Goal: Feedback & Contribution: Submit feedback/report problem

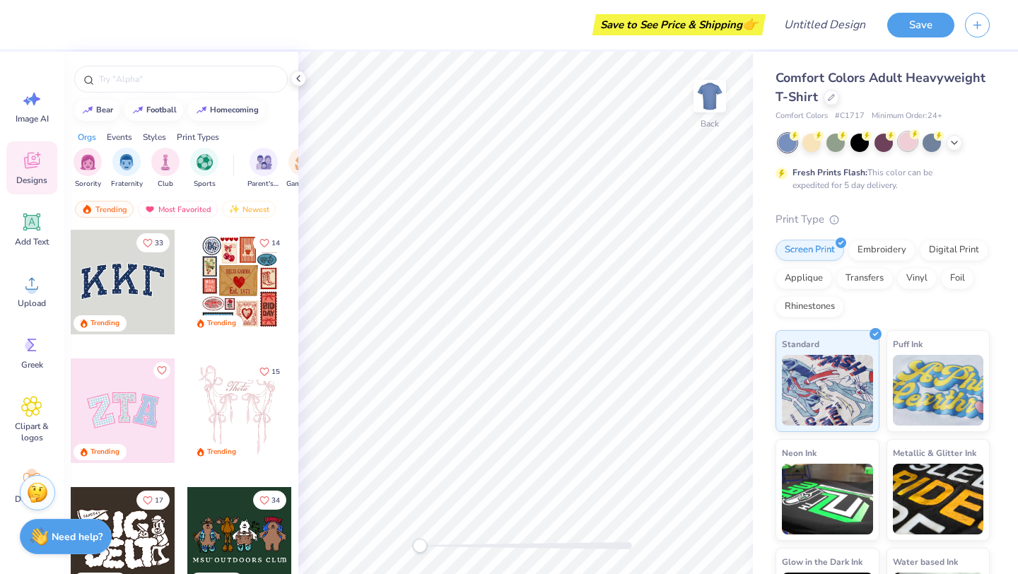
click at [908, 143] on div at bounding box center [908, 141] width 18 height 18
click at [961, 145] on div at bounding box center [955, 142] width 16 height 16
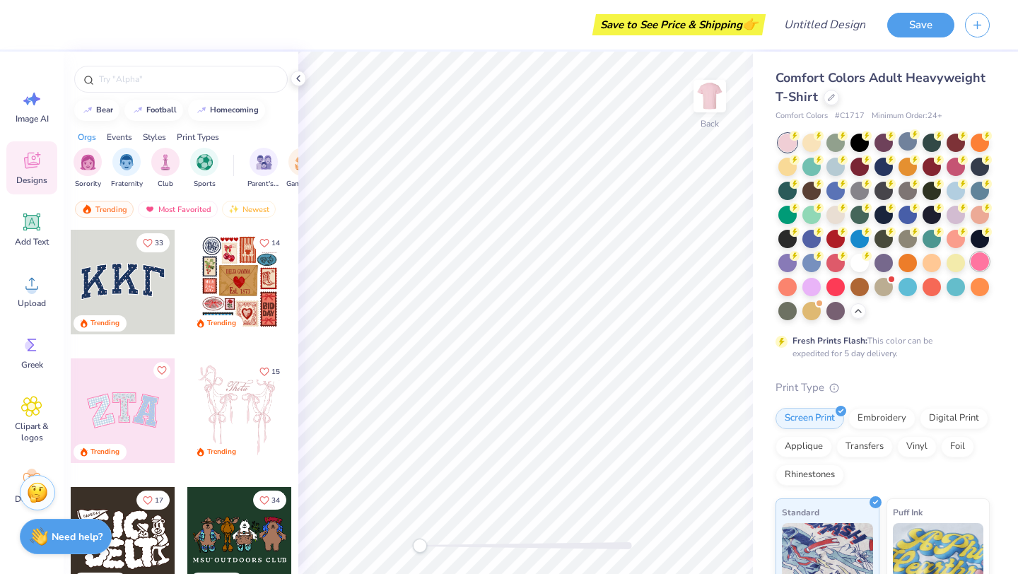
click at [974, 259] on div at bounding box center [980, 261] width 18 height 18
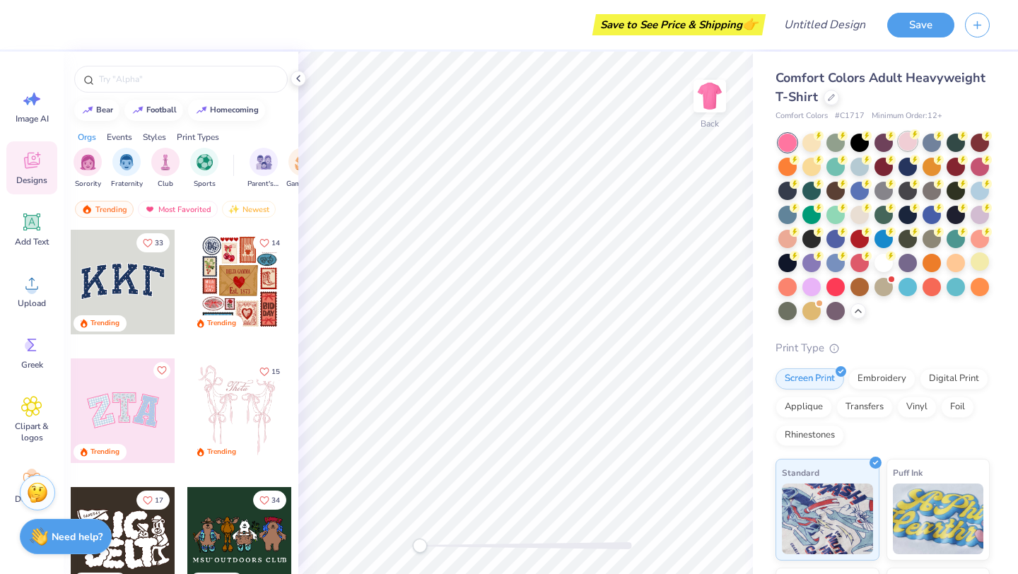
click at [902, 142] on div at bounding box center [908, 141] width 18 height 18
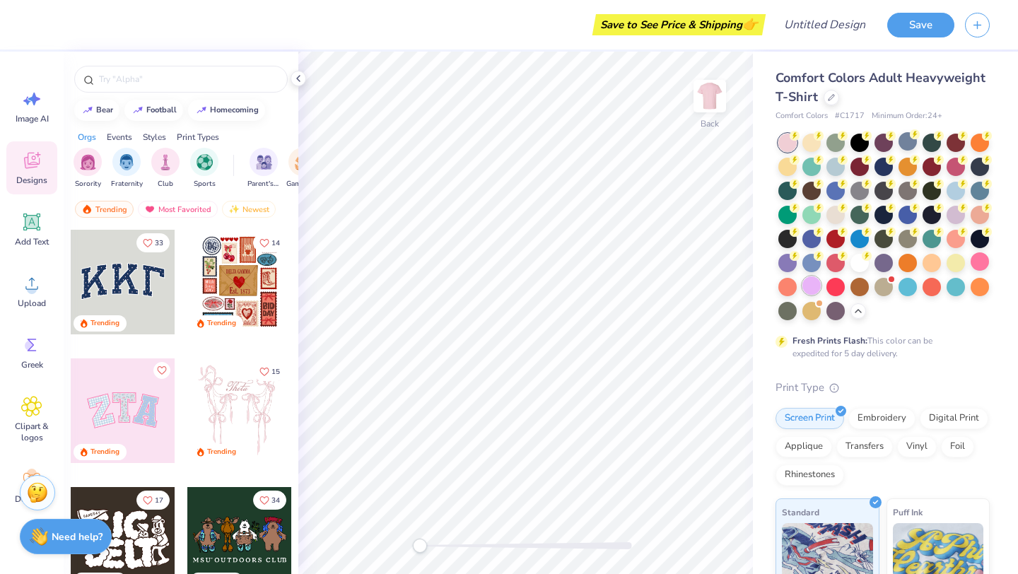
click at [810, 287] on div at bounding box center [811, 285] width 18 height 18
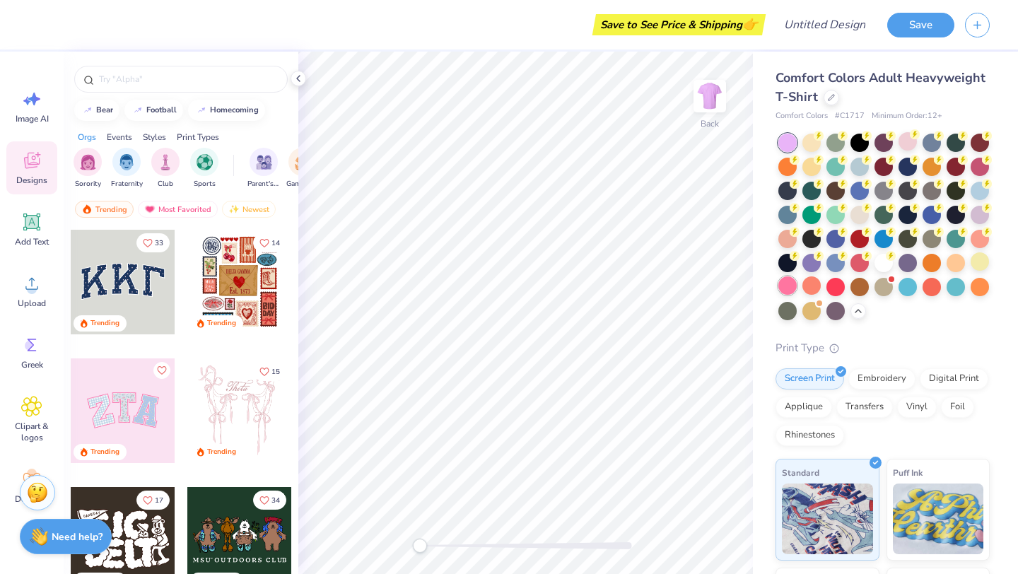
click at [788, 295] on div at bounding box center [787, 285] width 18 height 18
click at [908, 145] on div at bounding box center [908, 141] width 18 height 18
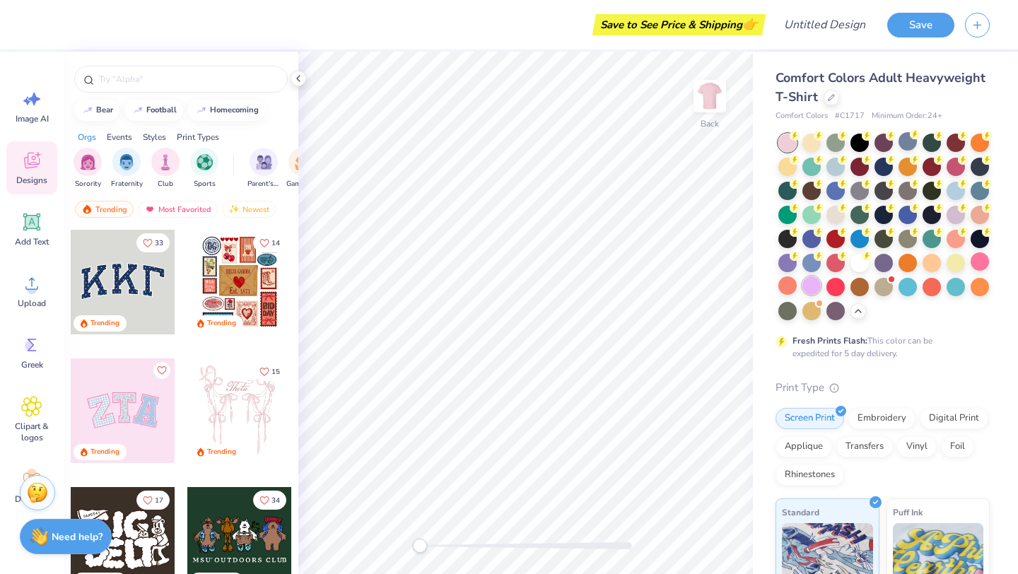
click at [810, 286] on div at bounding box center [811, 285] width 18 height 18
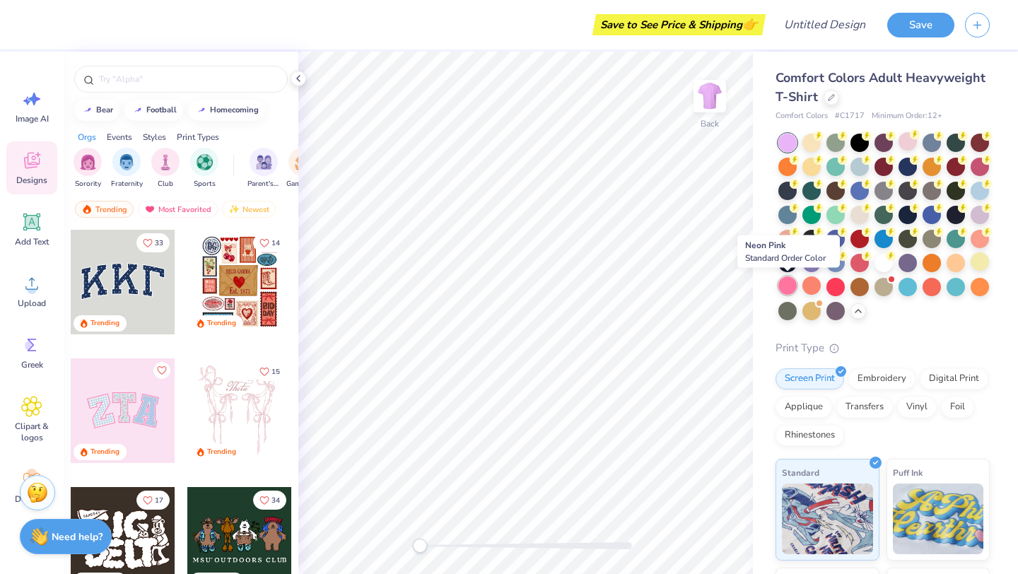
click at [786, 290] on div at bounding box center [787, 285] width 18 height 18
click at [904, 139] on div at bounding box center [908, 141] width 18 height 18
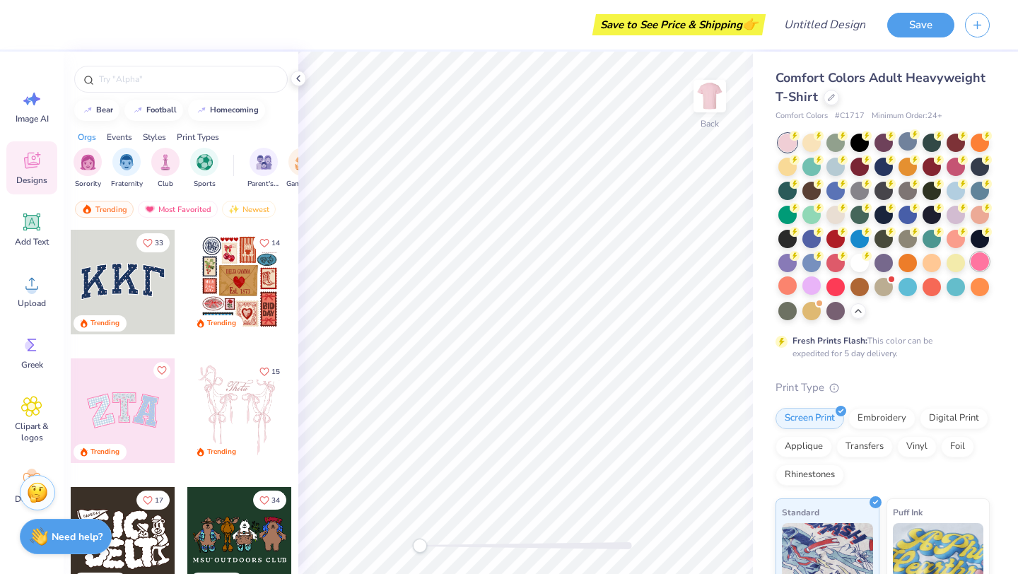
click at [971, 259] on div at bounding box center [980, 261] width 18 height 18
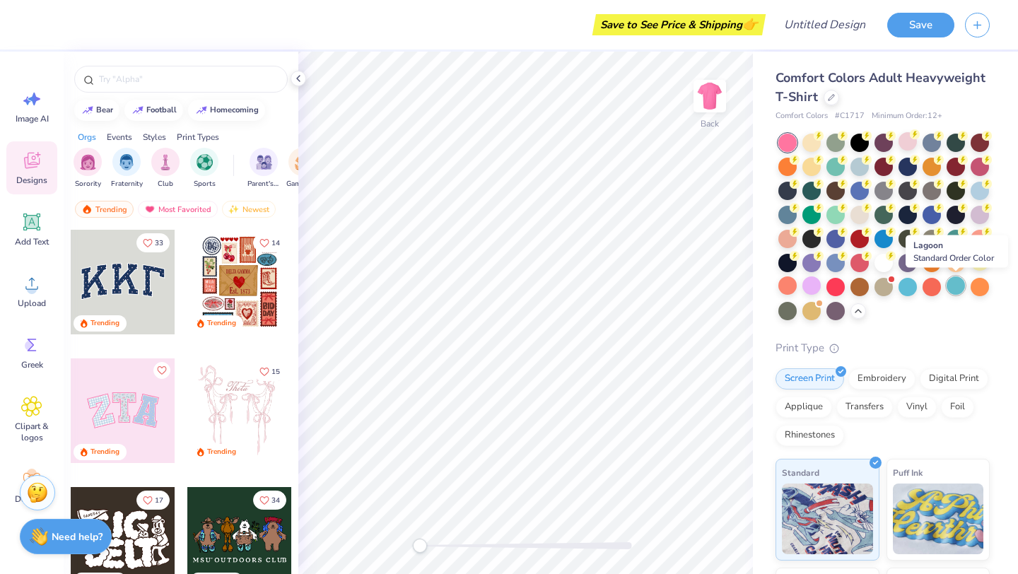
click at [954, 286] on div at bounding box center [956, 285] width 18 height 18
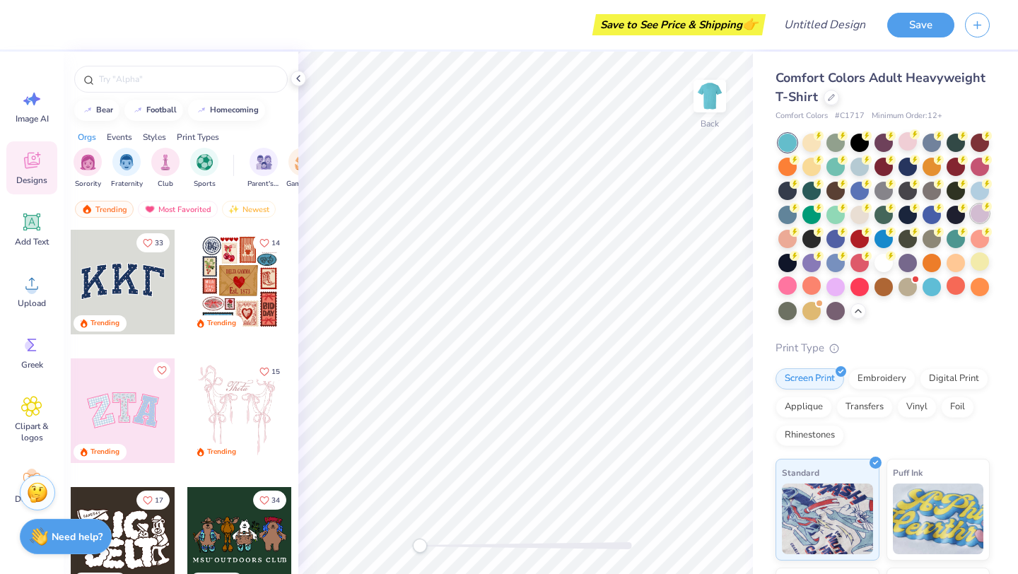
click at [979, 214] on div at bounding box center [980, 213] width 18 height 18
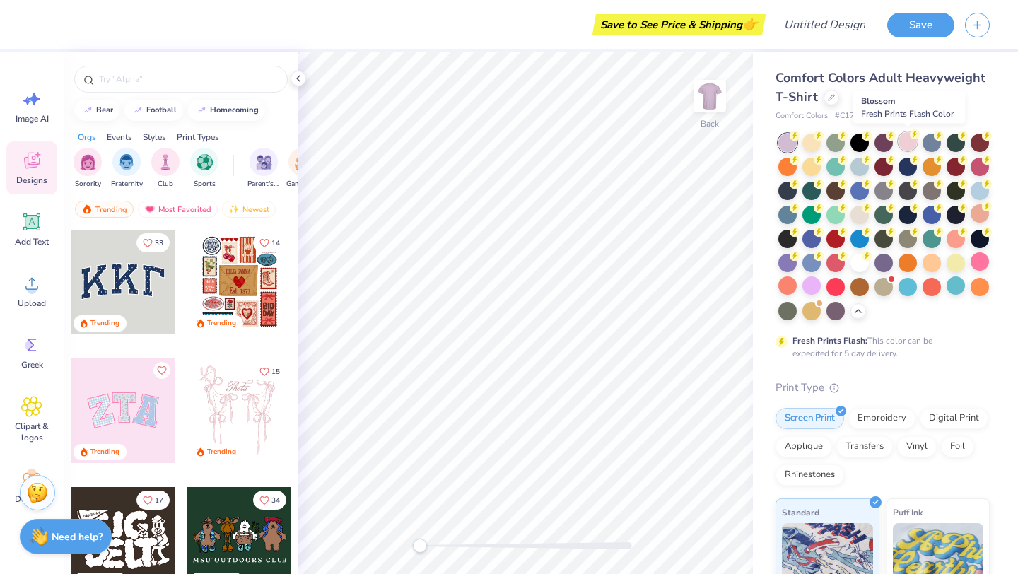
click at [912, 146] on div at bounding box center [908, 141] width 18 height 18
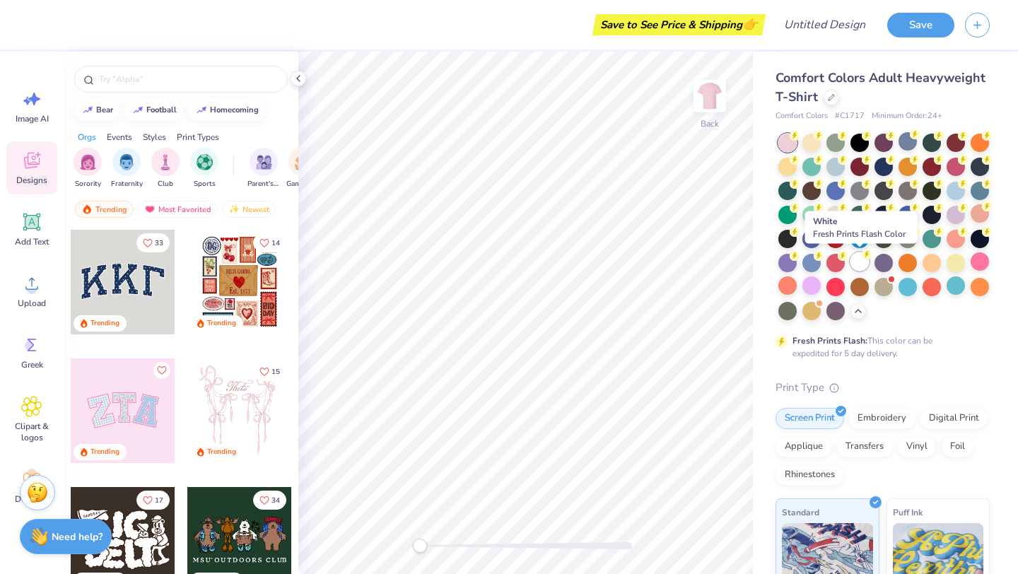
click at [859, 263] on div at bounding box center [860, 261] width 18 height 18
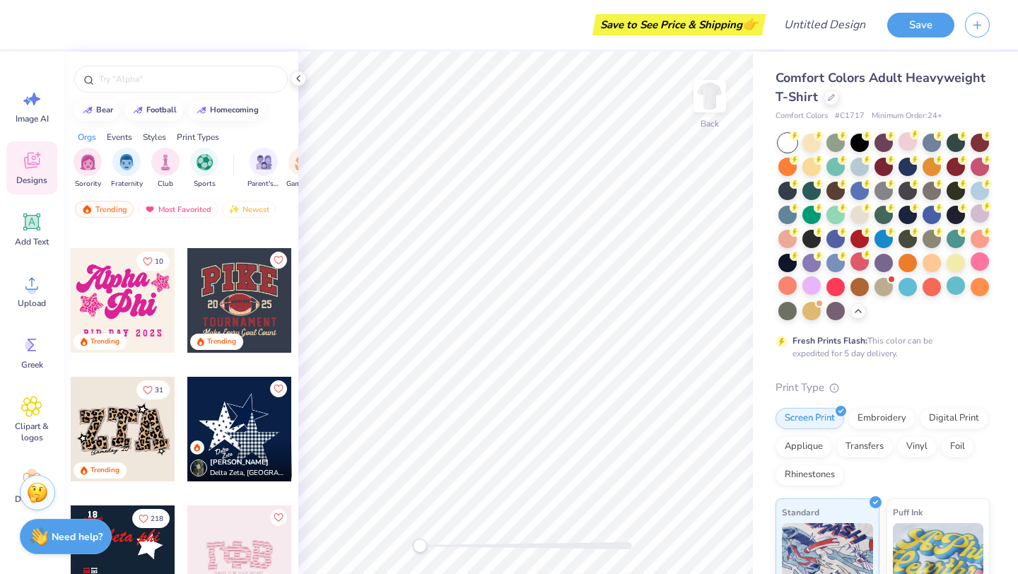
scroll to position [1009, 0]
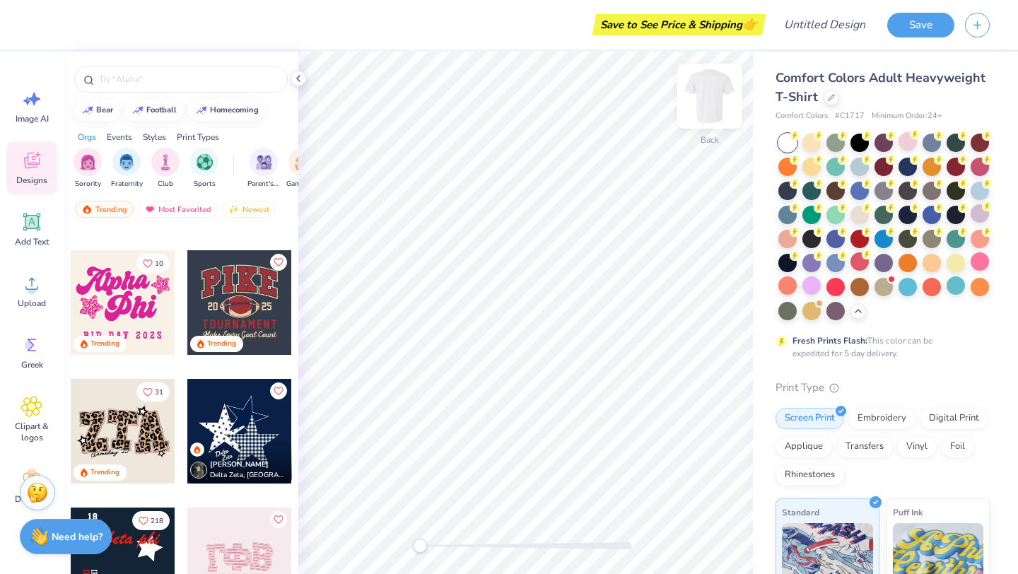
click at [708, 90] on img at bounding box center [710, 96] width 57 height 57
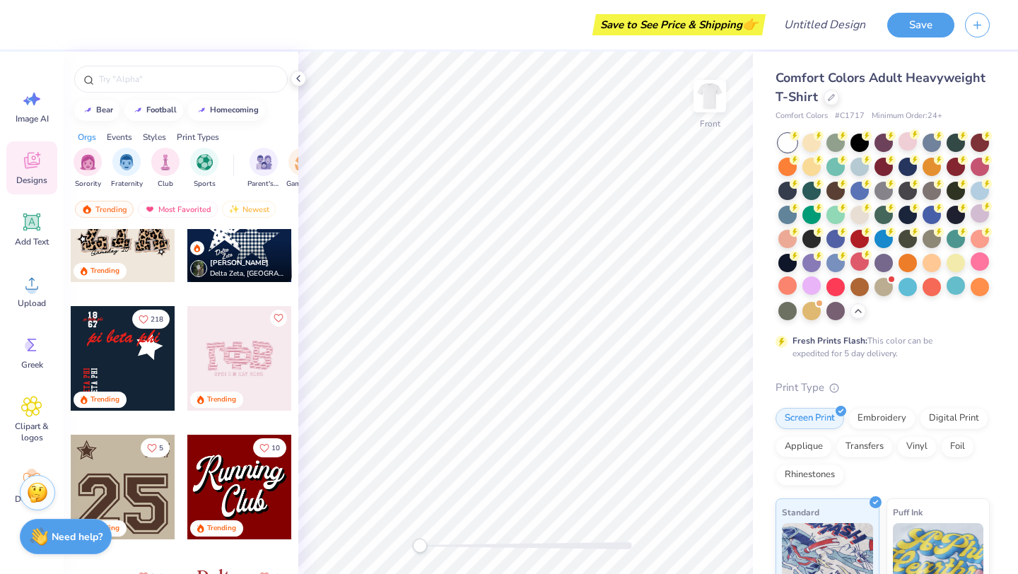
scroll to position [1211, 0]
click at [219, 356] on div at bounding box center [239, 357] width 105 height 105
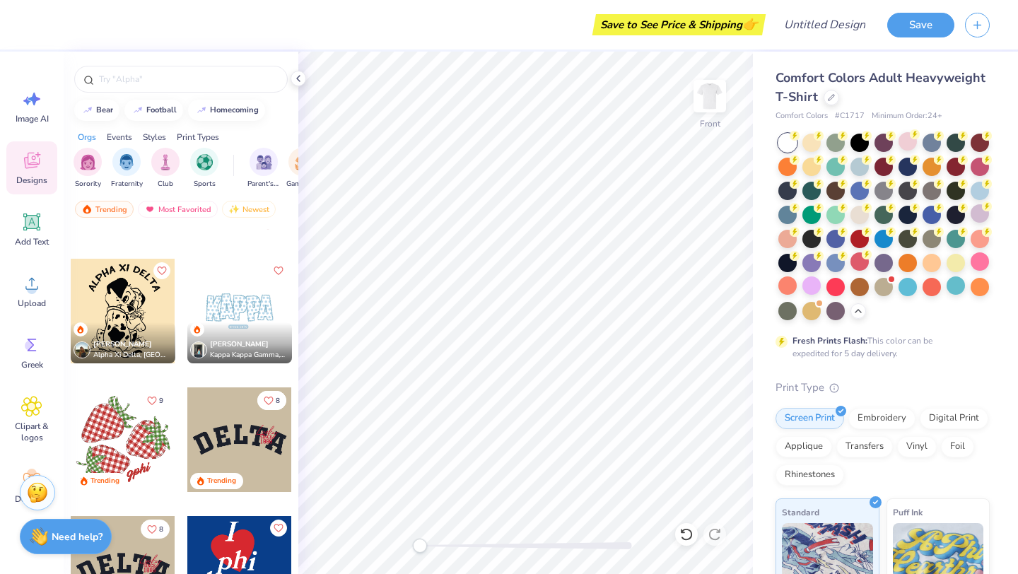
scroll to position [1644, 0]
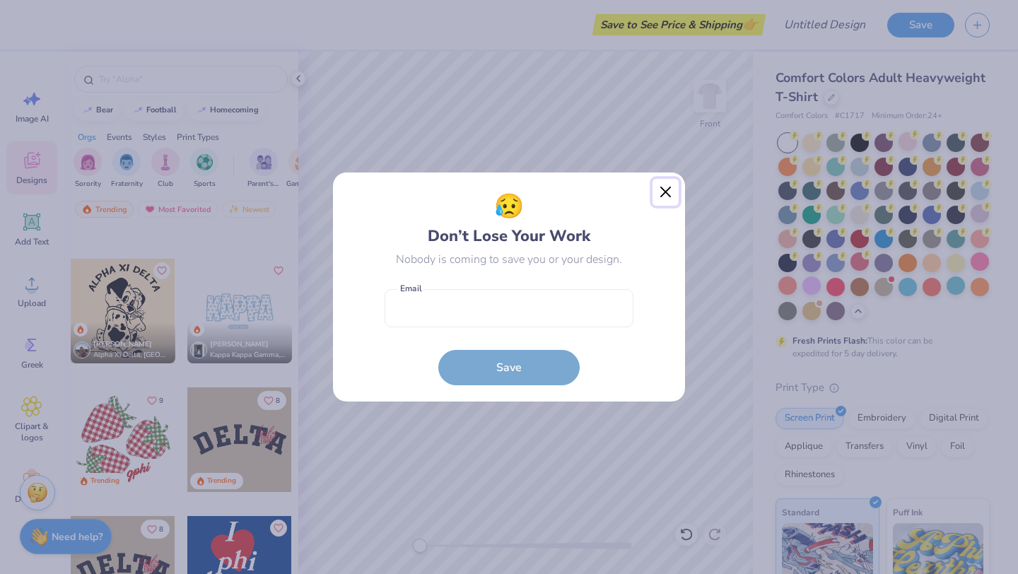
click at [660, 197] on button "Close" at bounding box center [666, 192] width 27 height 27
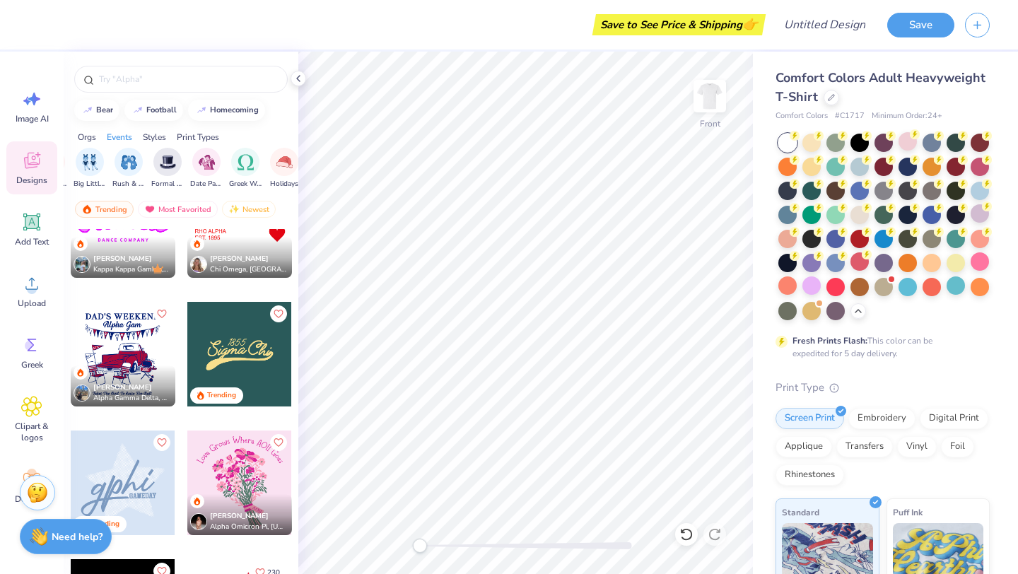
scroll to position [0, 328]
click at [196, 160] on div "filter for Date Parties & Socials" at bounding box center [208, 160] width 28 height 28
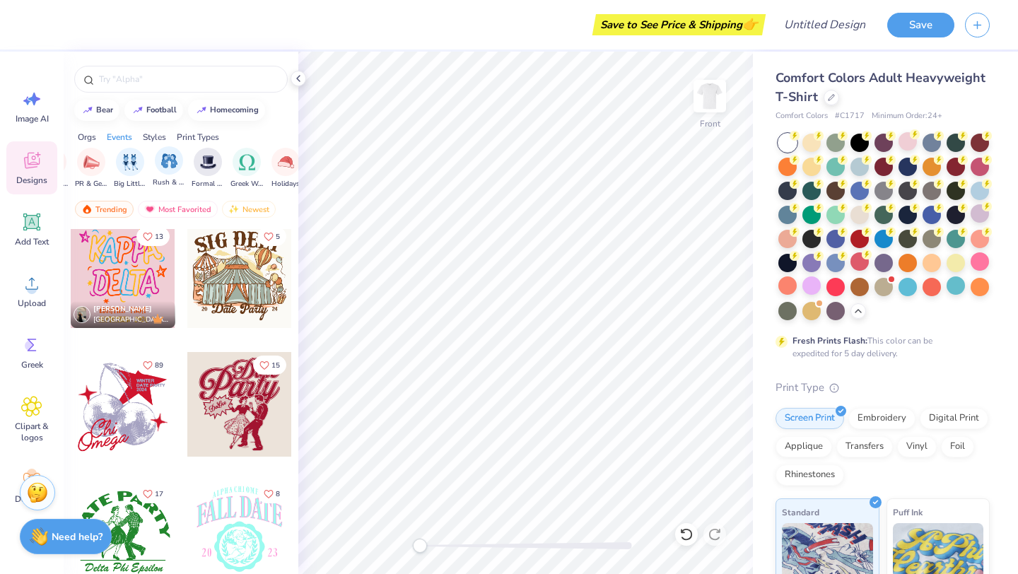
scroll to position [0, 0]
click at [86, 174] on div "filter for Sorority" at bounding box center [88, 160] width 28 height 28
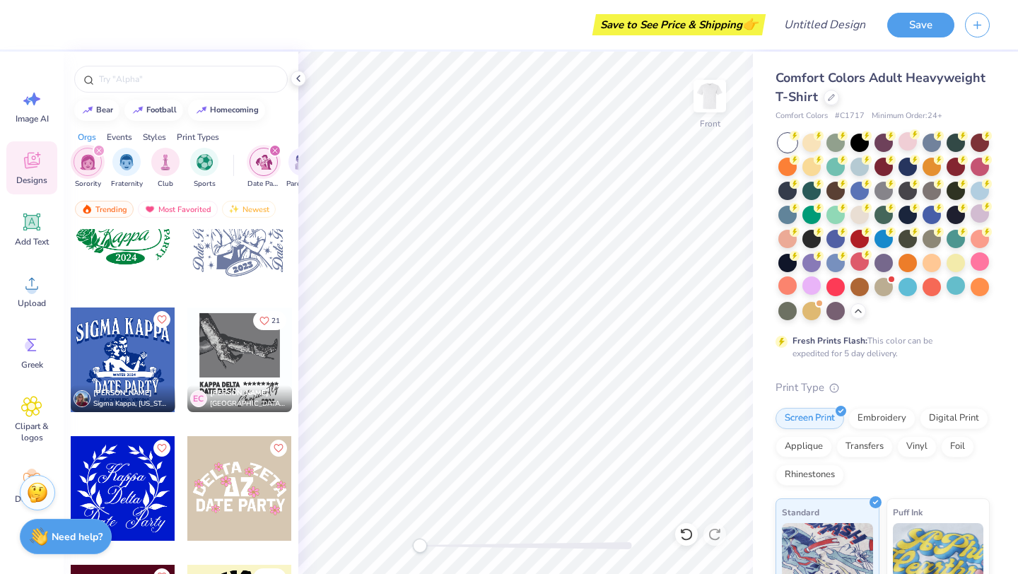
scroll to position [8082, 0]
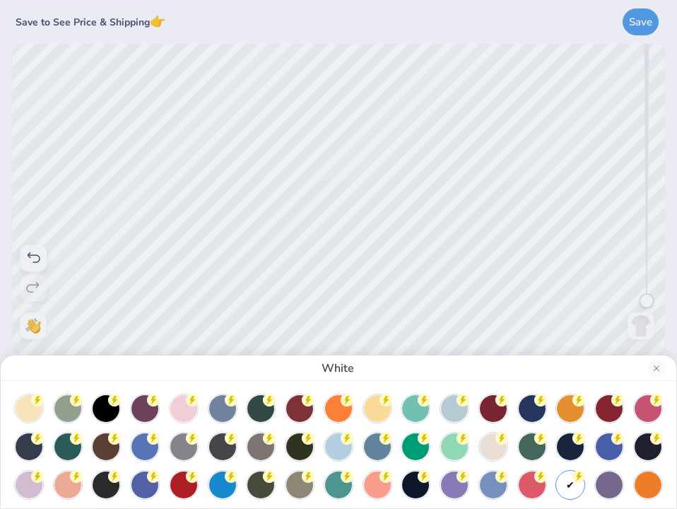
click at [466, 197] on div "White" at bounding box center [338, 254] width 677 height 509
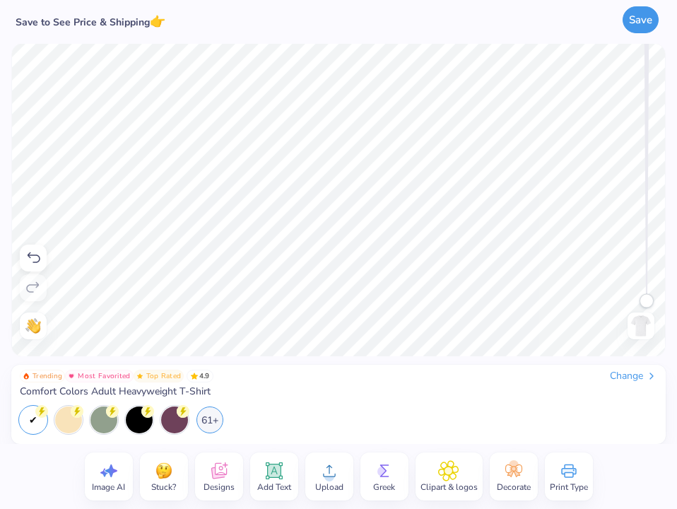
click at [636, 23] on button "Save" at bounding box center [641, 19] width 36 height 27
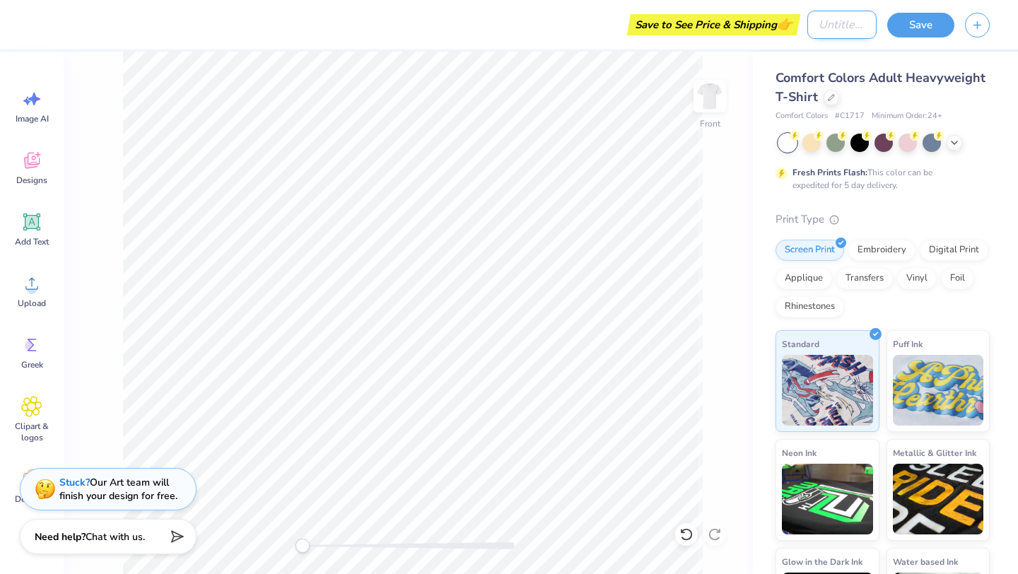
click at [782, 30] on div "Save to See Price & Shipping 👉 Design Title Save" at bounding box center [509, 24] width 1018 height 49
type input "EGWP Shirt"
click at [917, 16] on button "Save" at bounding box center [920, 23] width 67 height 25
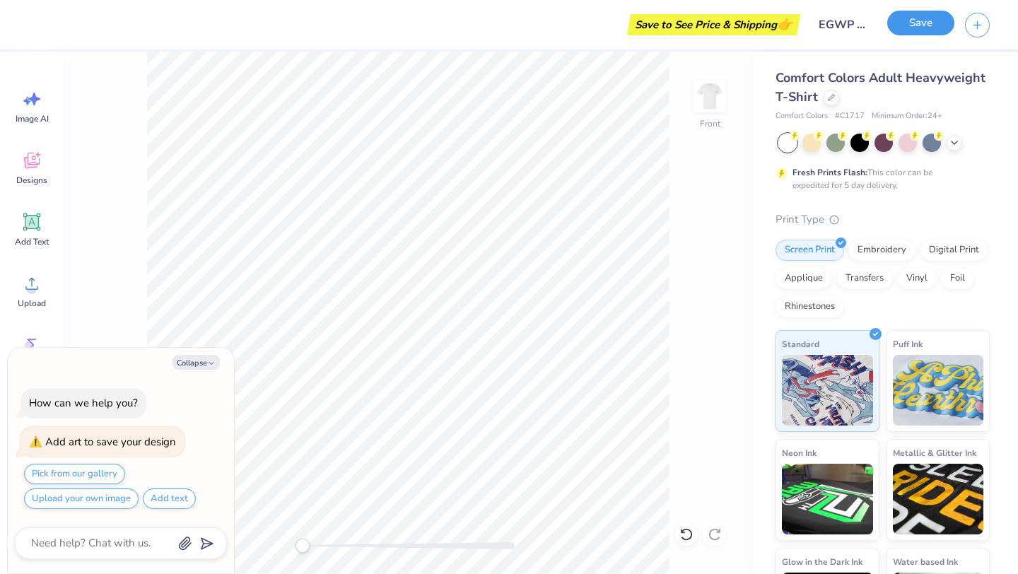
click at [904, 31] on button "Save" at bounding box center [920, 23] width 67 height 25
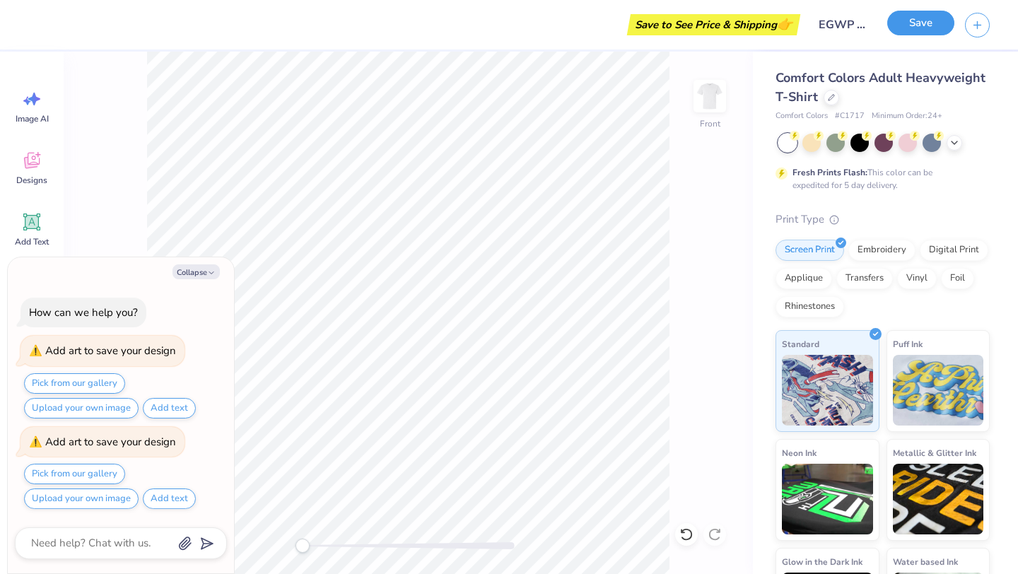
click at [904, 30] on button "Save" at bounding box center [920, 23] width 67 height 25
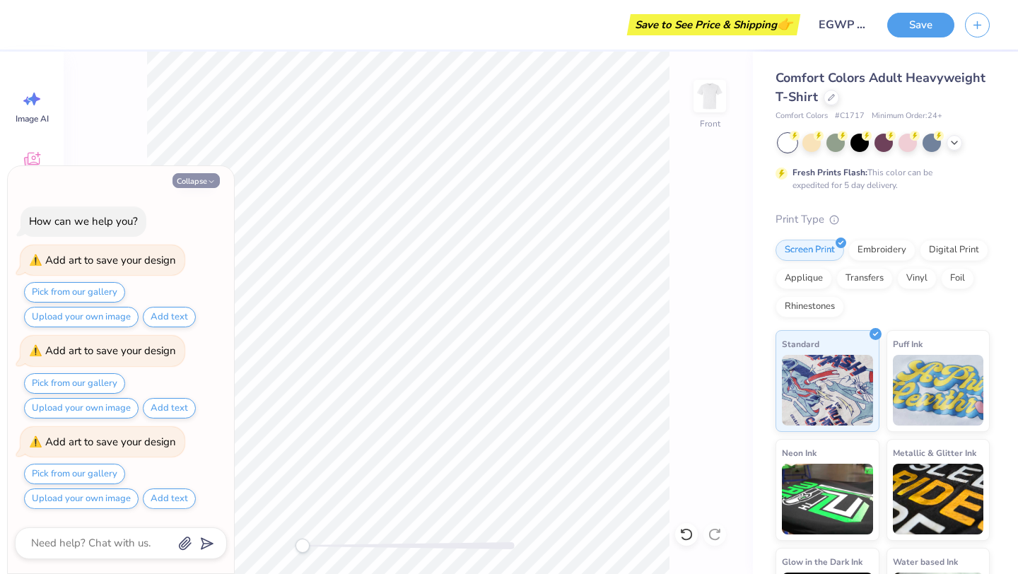
click at [194, 180] on button "Collapse" at bounding box center [196, 180] width 47 height 15
type textarea "x"
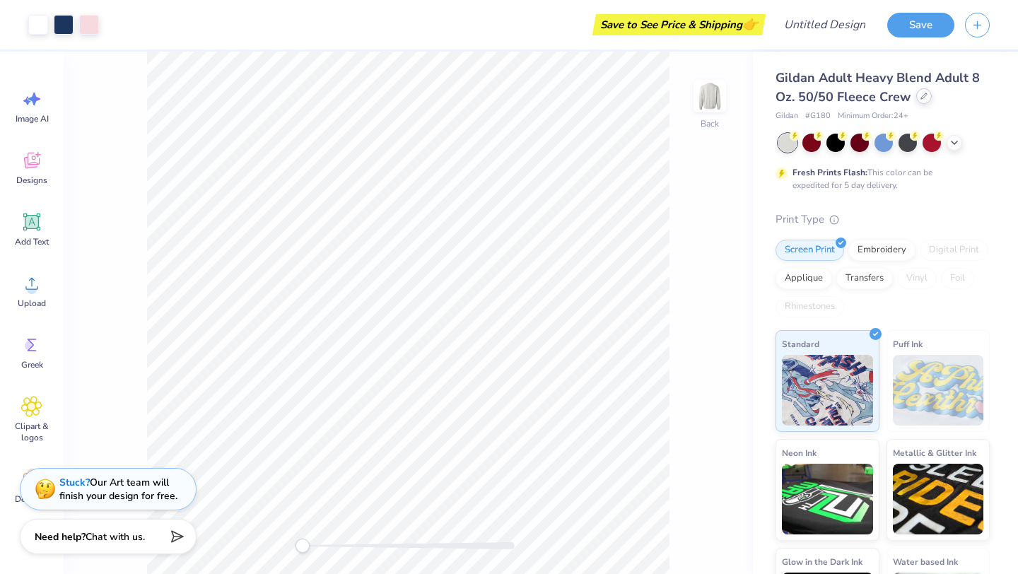
click at [924, 98] on icon at bounding box center [924, 96] width 7 height 7
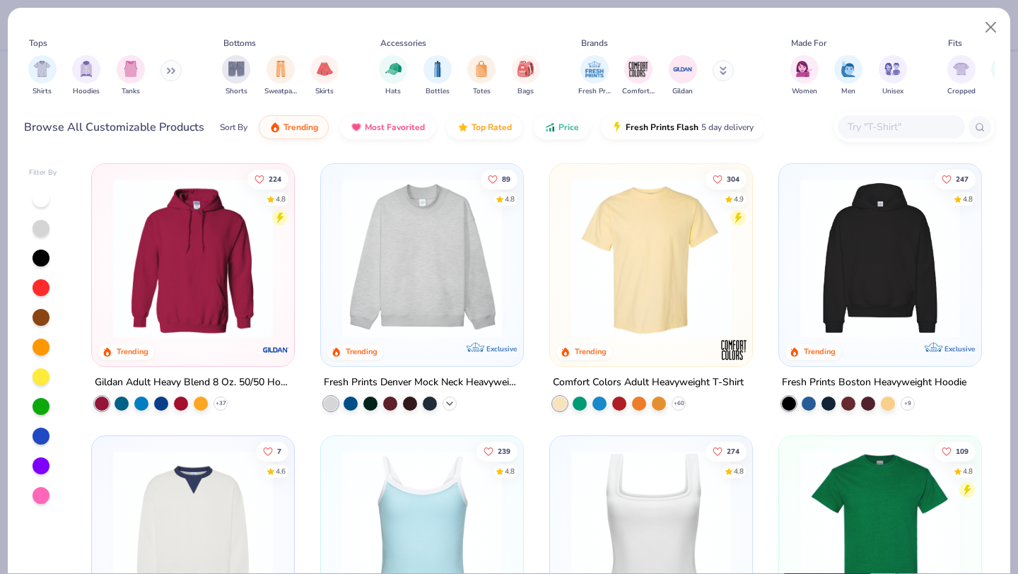
click at [450, 402] on icon at bounding box center [449, 403] width 11 height 11
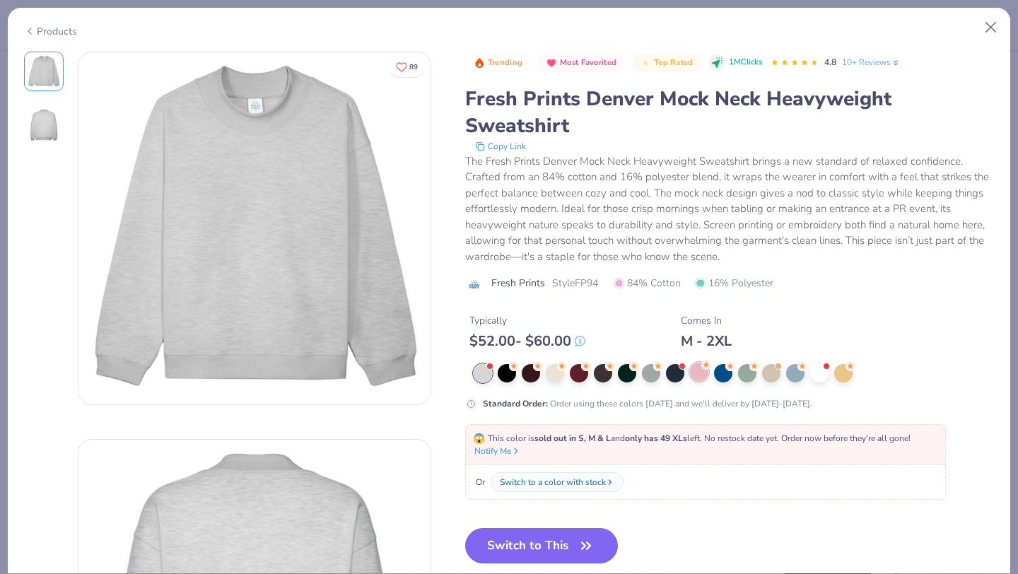
click at [697, 372] on div at bounding box center [699, 372] width 18 height 18
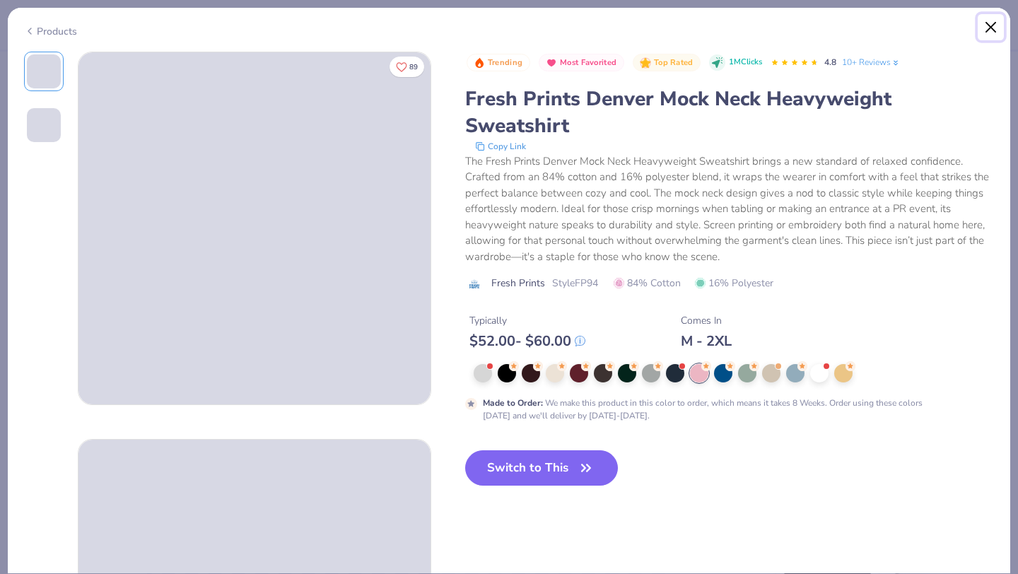
click at [994, 23] on button "Close" at bounding box center [991, 27] width 27 height 27
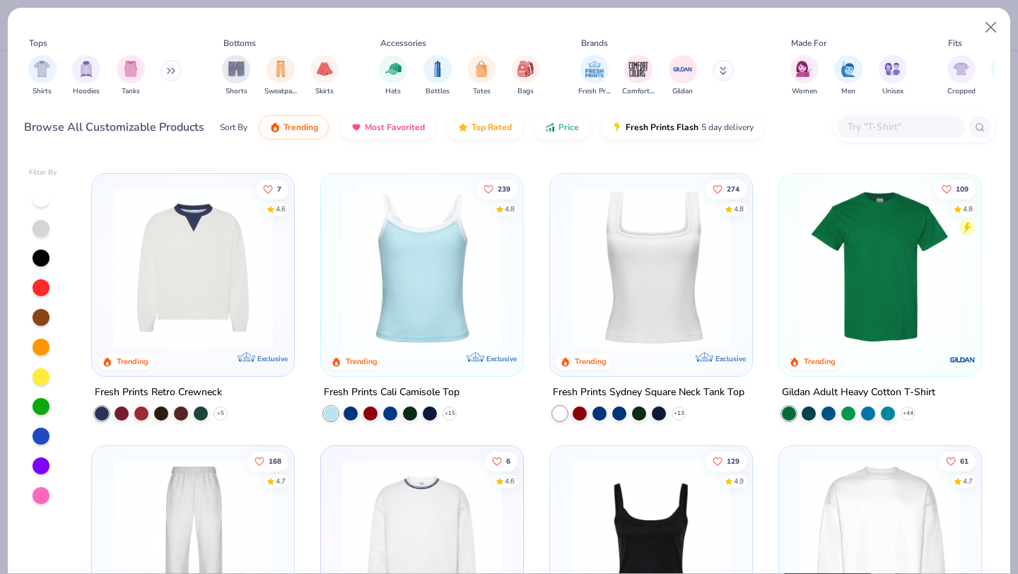
scroll to position [429, 0]
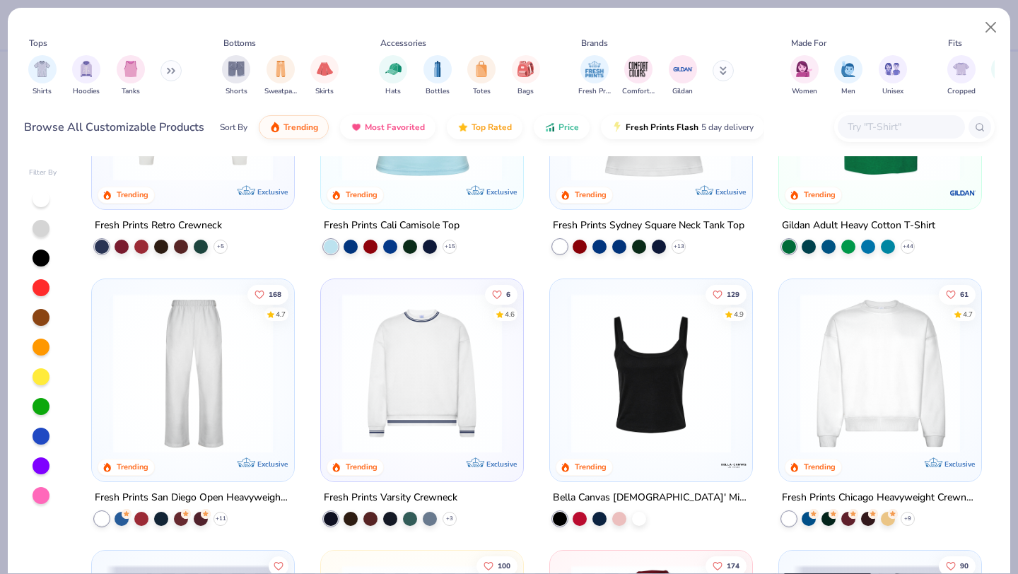
click at [173, 74] on button at bounding box center [170, 70] width 21 height 21
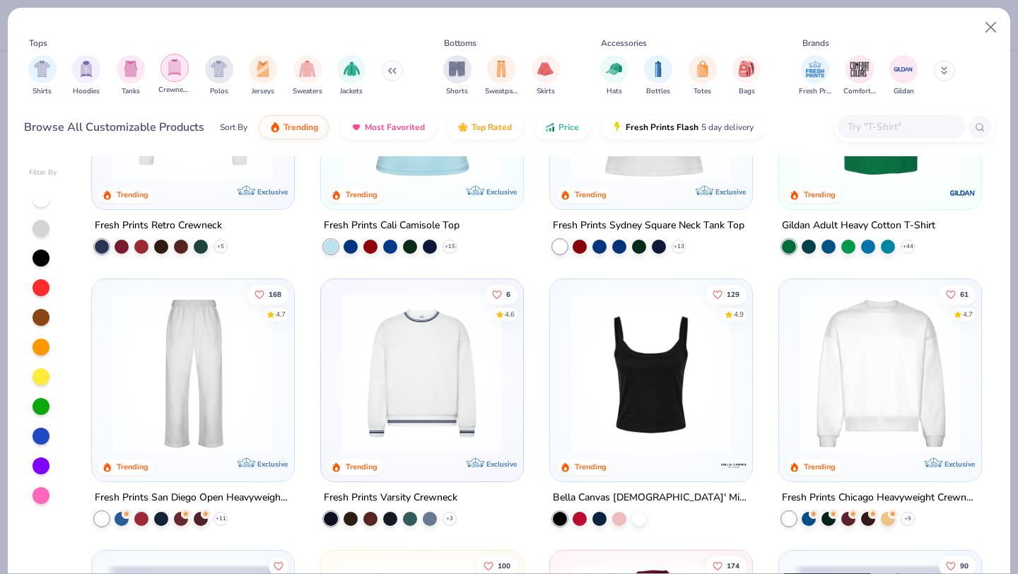
click at [169, 70] on img "filter for Crewnecks" at bounding box center [175, 67] width 16 height 16
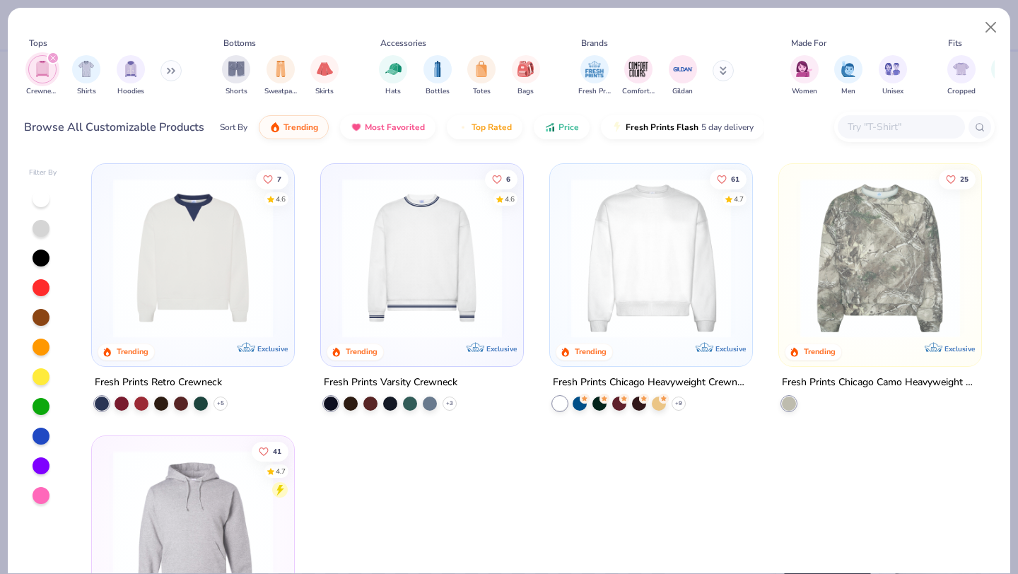
scroll to position [1, 0]
click at [639, 281] on img at bounding box center [651, 257] width 174 height 160
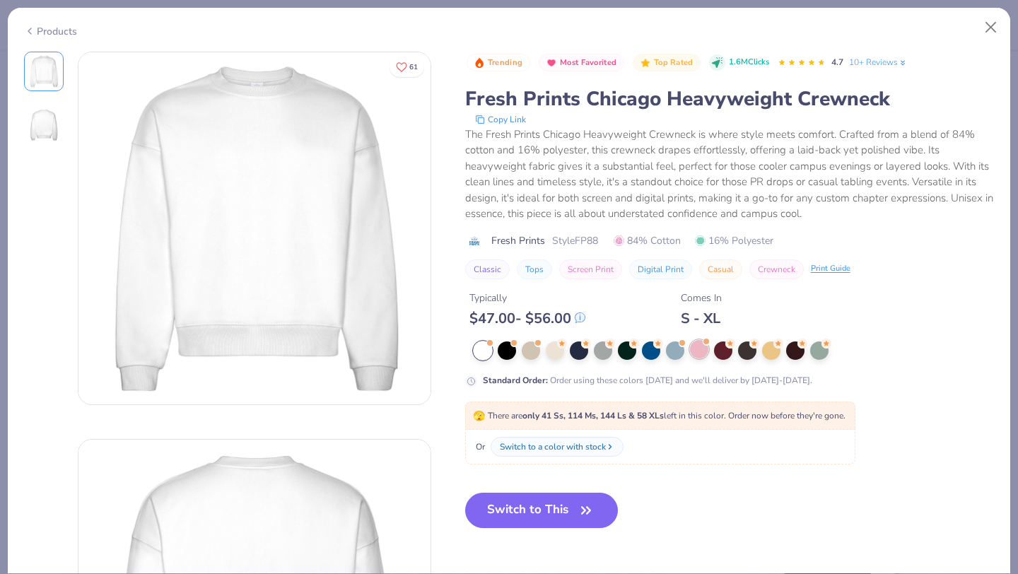
click at [698, 358] on div at bounding box center [699, 349] width 18 height 18
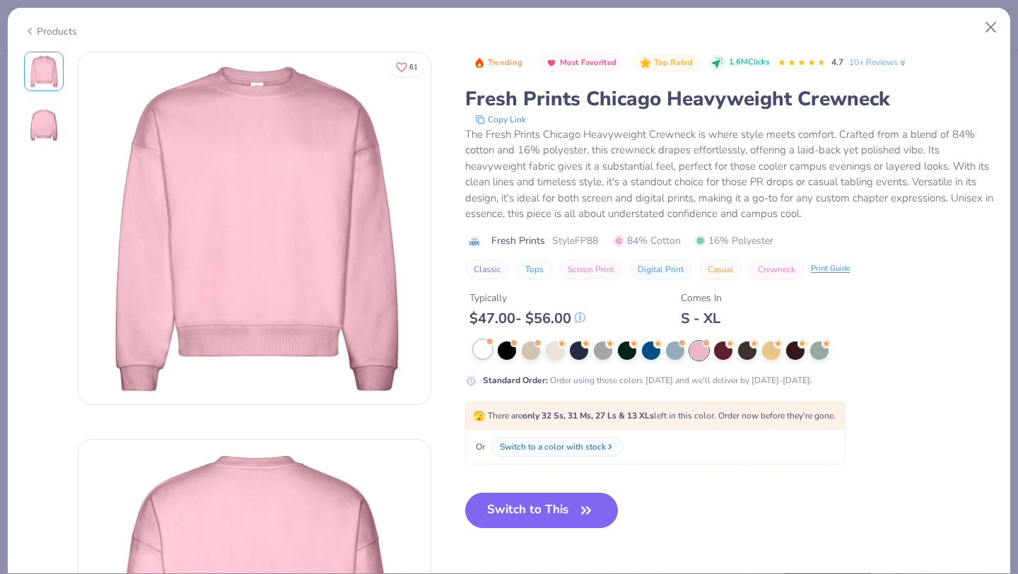
click at [489, 356] on div at bounding box center [483, 349] width 18 height 18
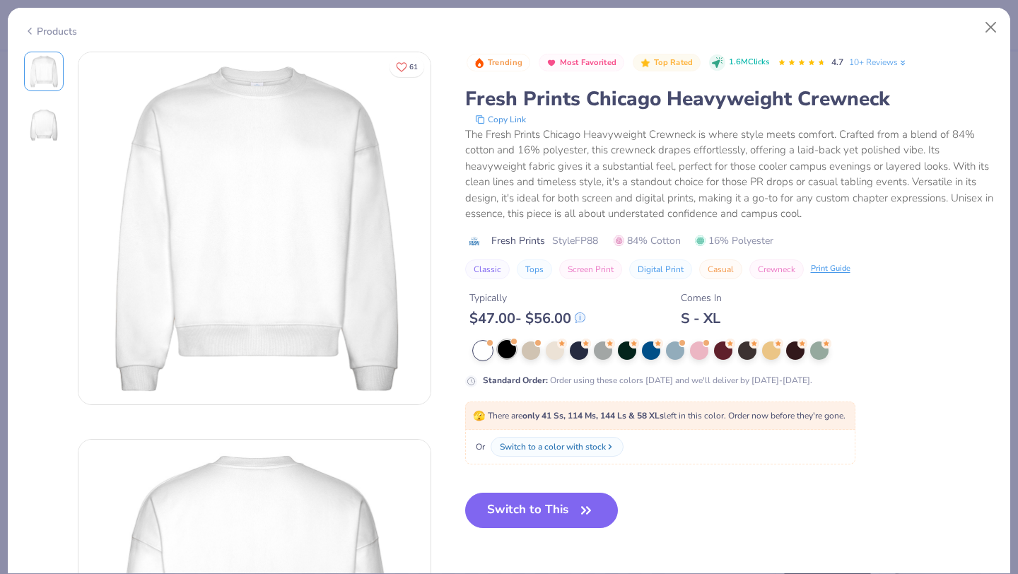
click at [510, 354] on div at bounding box center [507, 349] width 18 height 18
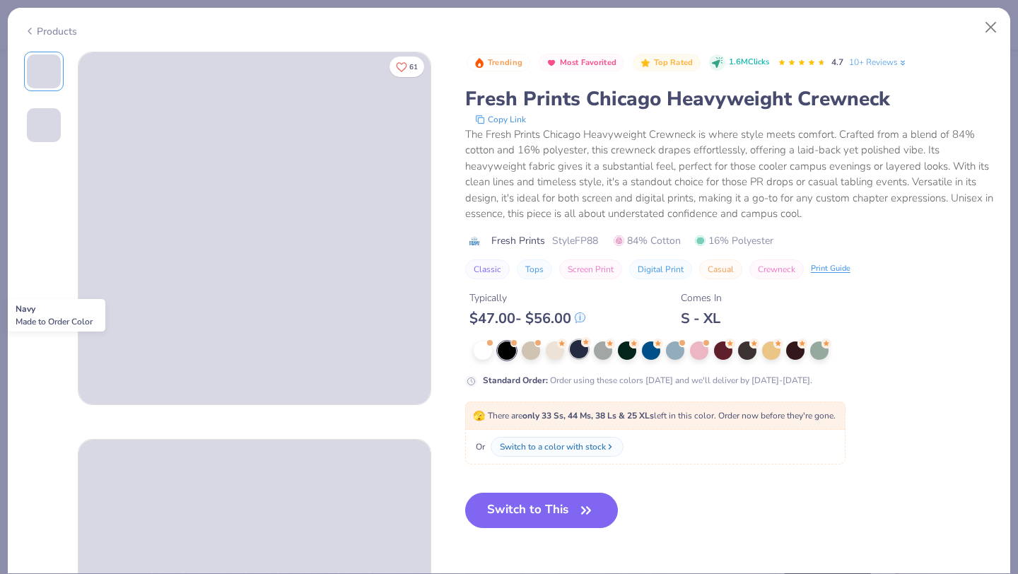
click at [576, 352] on div at bounding box center [579, 349] width 18 height 18
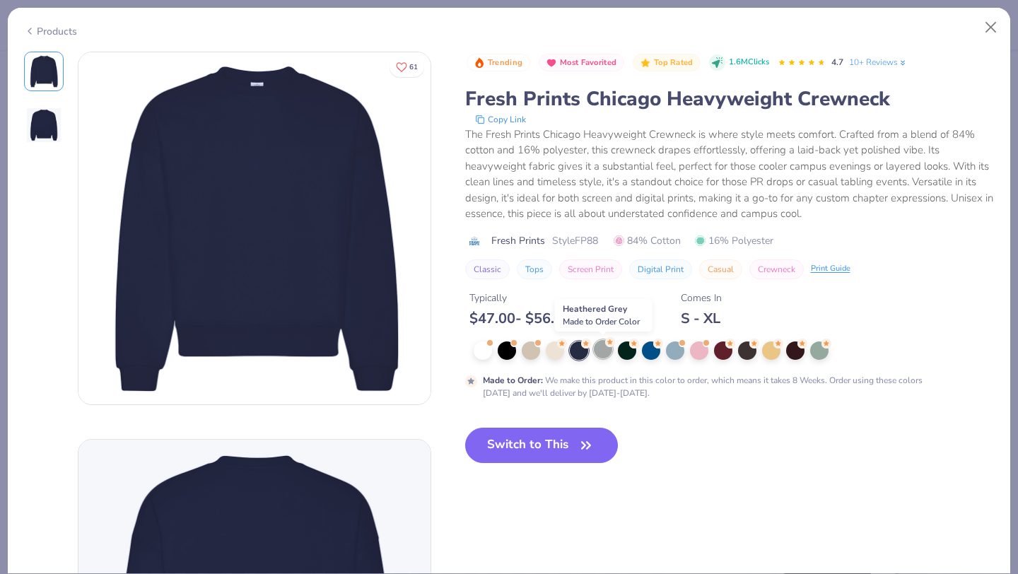
click at [603, 353] on div at bounding box center [603, 349] width 18 height 18
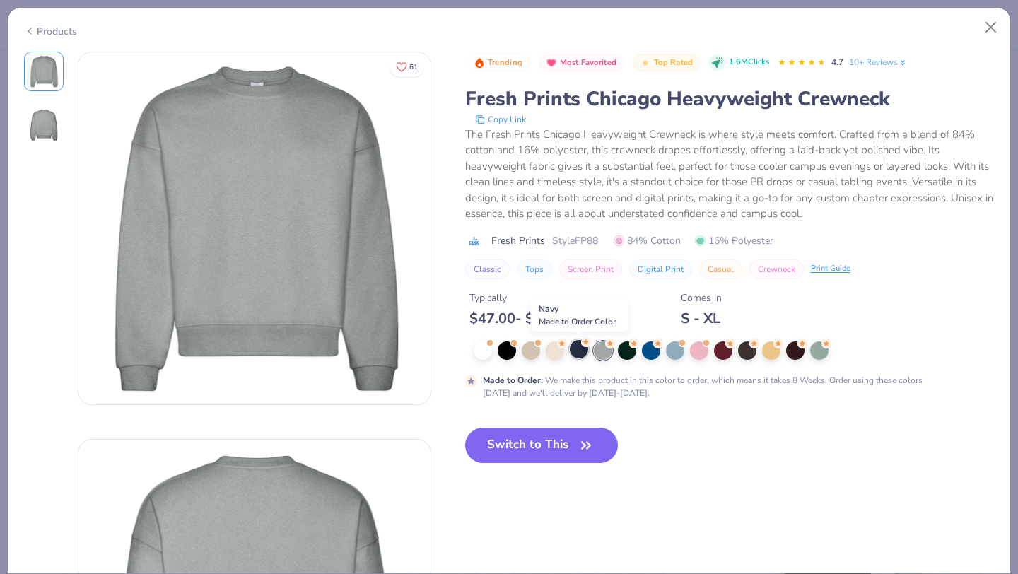
click at [574, 352] on div at bounding box center [579, 349] width 18 height 18
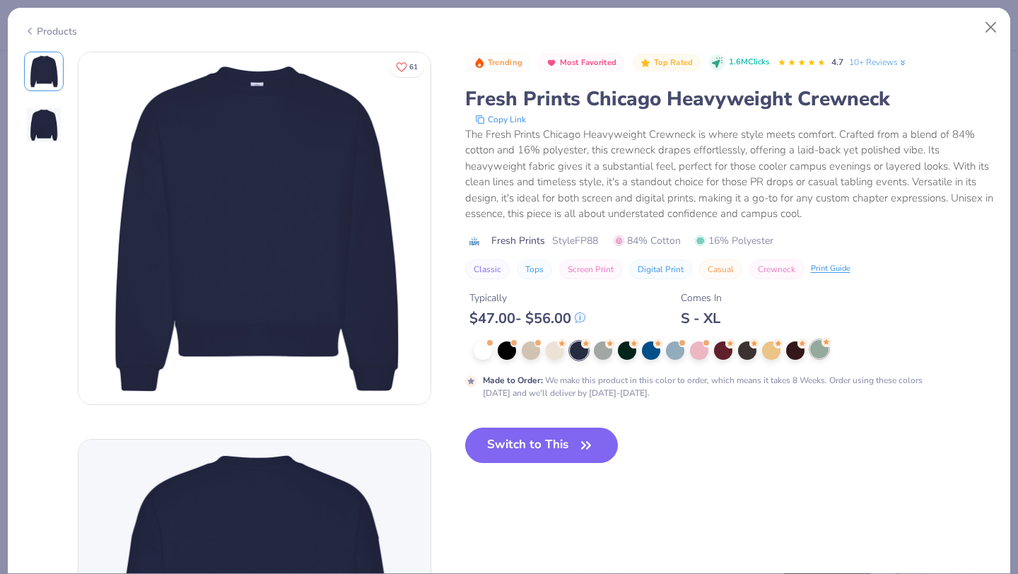
click at [817, 355] on div at bounding box center [819, 349] width 18 height 18
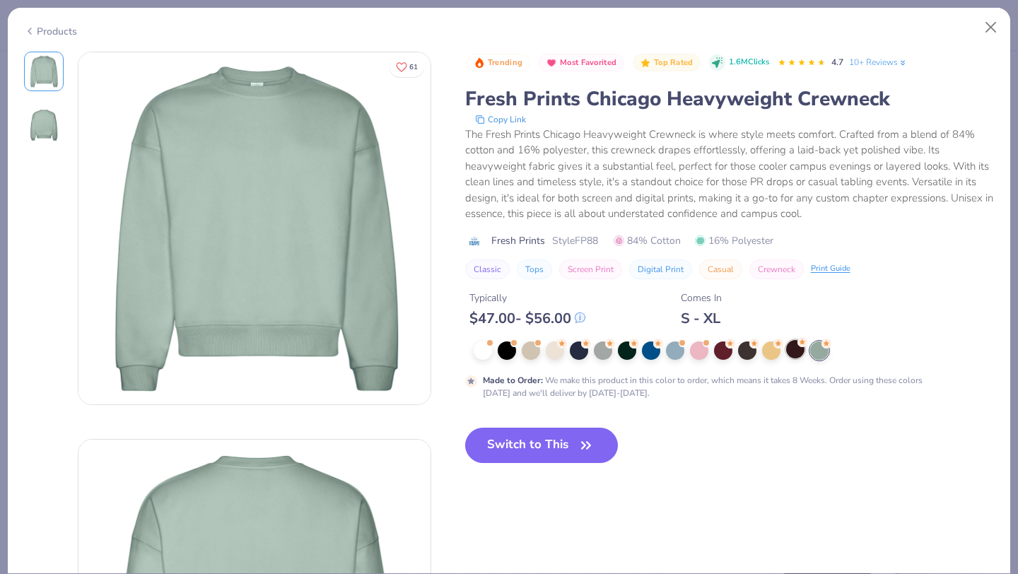
click at [795, 356] on div at bounding box center [795, 349] width 18 height 18
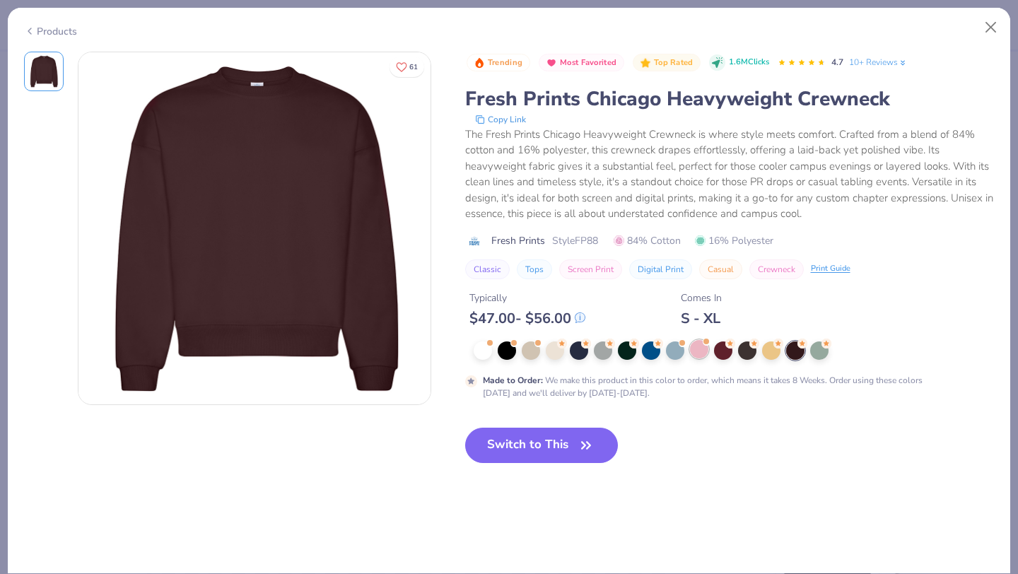
click at [701, 351] on div at bounding box center [699, 349] width 18 height 18
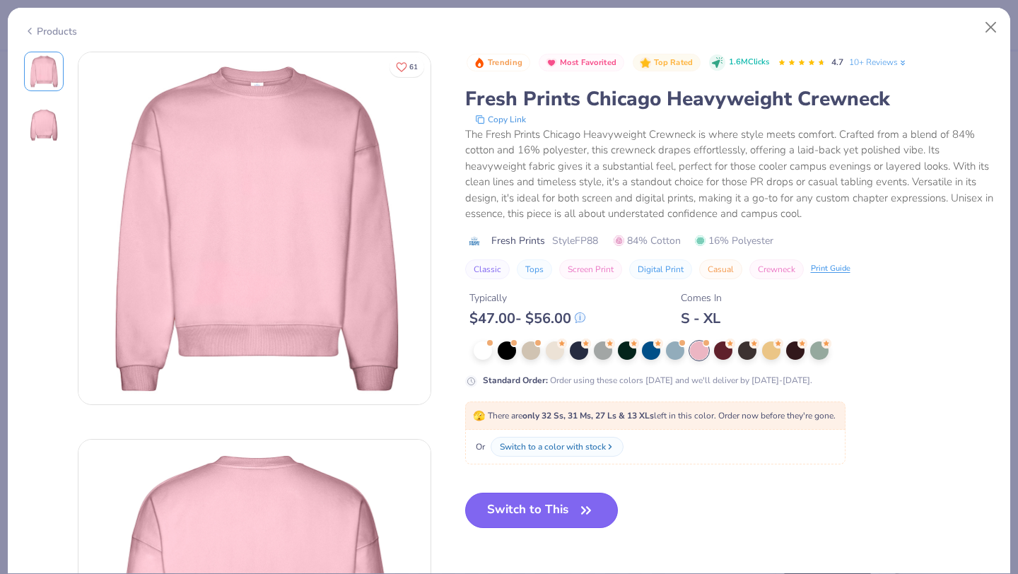
click at [511, 512] on button "Switch to This" at bounding box center [541, 510] width 153 height 35
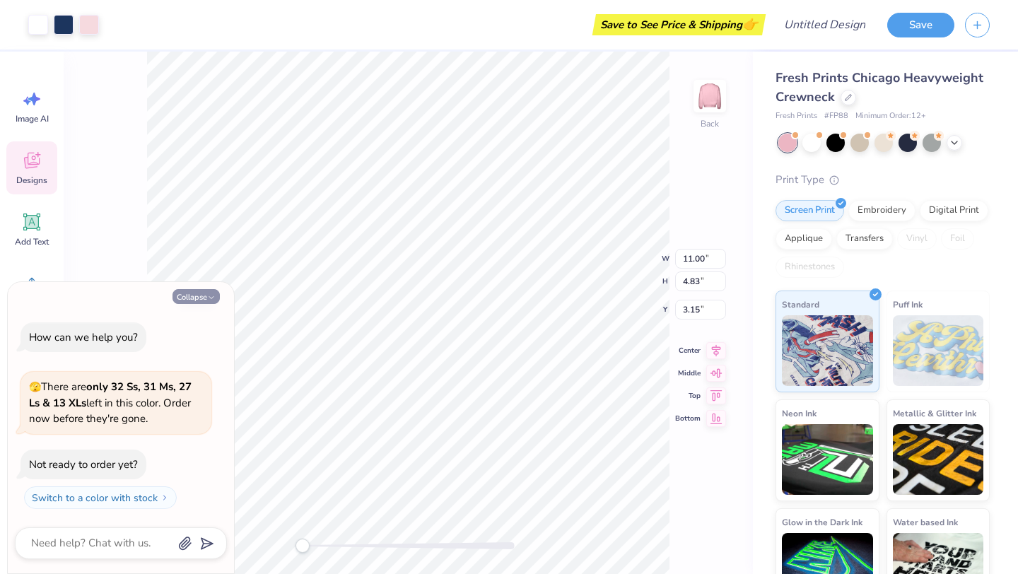
click at [199, 296] on button "Collapse" at bounding box center [196, 296] width 47 height 15
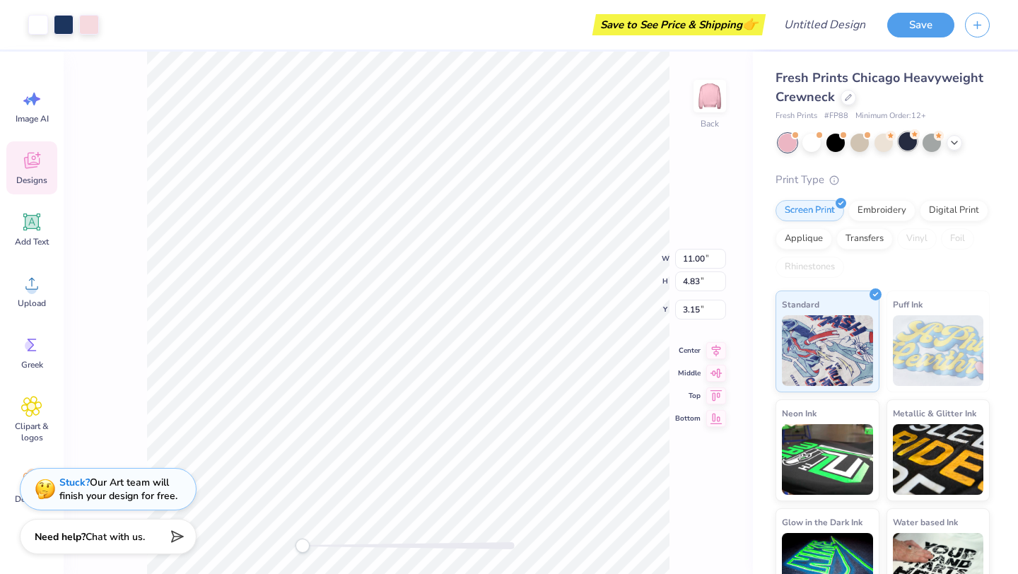
click at [905, 148] on div at bounding box center [908, 141] width 18 height 18
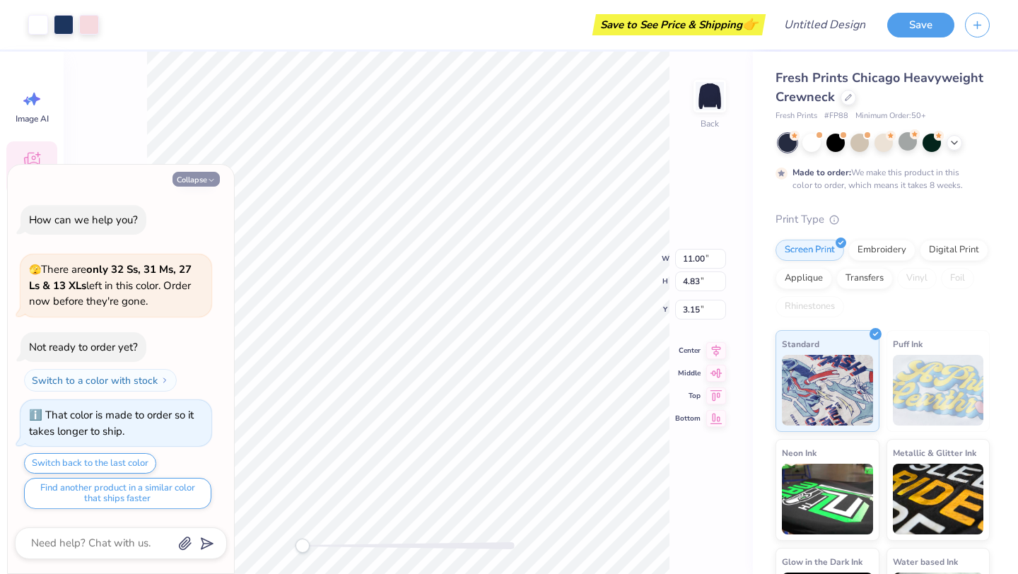
click at [206, 175] on button "Collapse" at bounding box center [196, 179] width 47 height 15
type textarea "x"
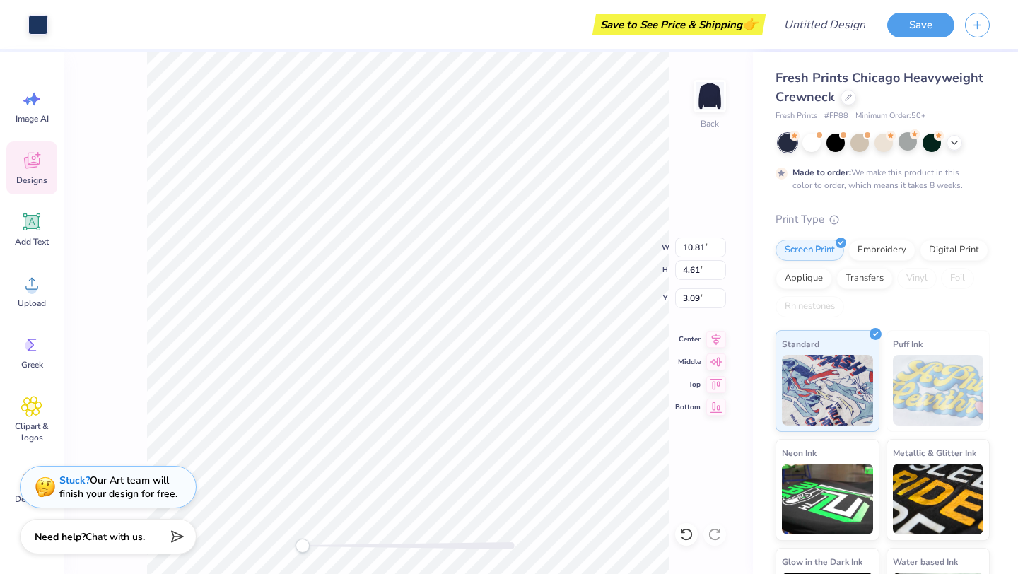
click at [122, 490] on div "Stuck? Our Art team will finish your design for free." at bounding box center [118, 487] width 118 height 27
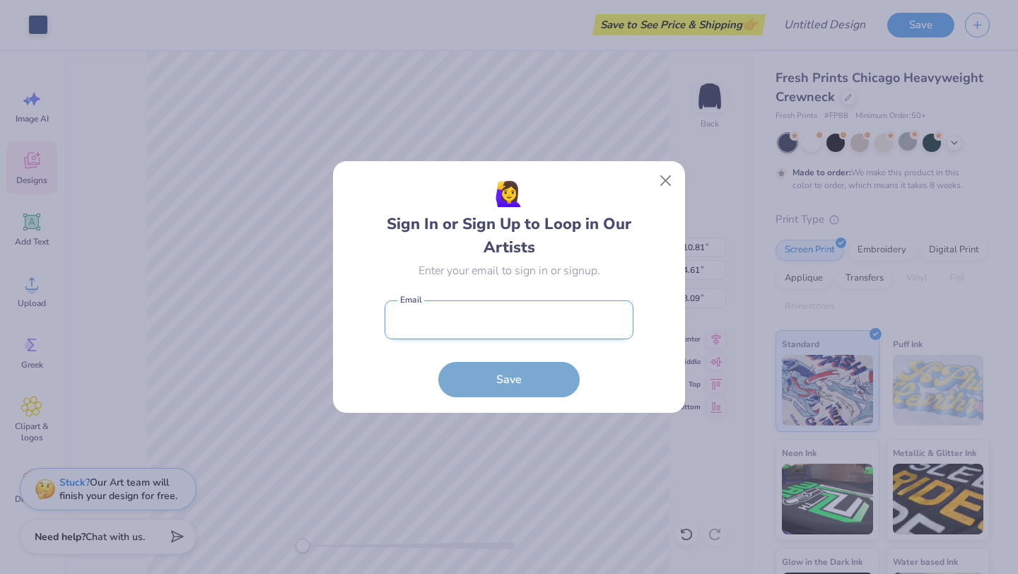
click at [479, 330] on input "email" at bounding box center [509, 319] width 249 height 39
type input "sjsams13@gmail.com"
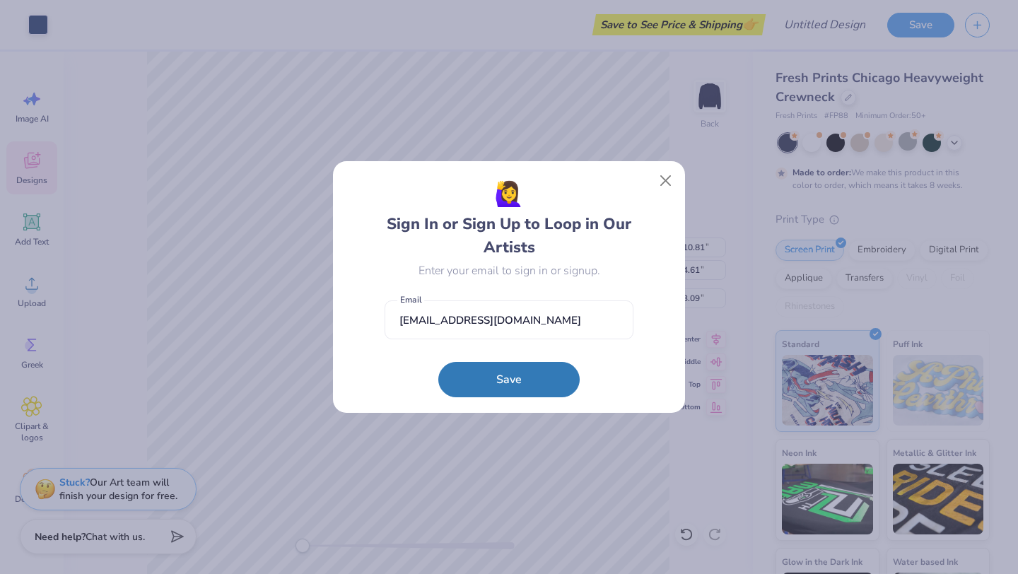
click at [491, 380] on button "Save" at bounding box center [508, 379] width 141 height 35
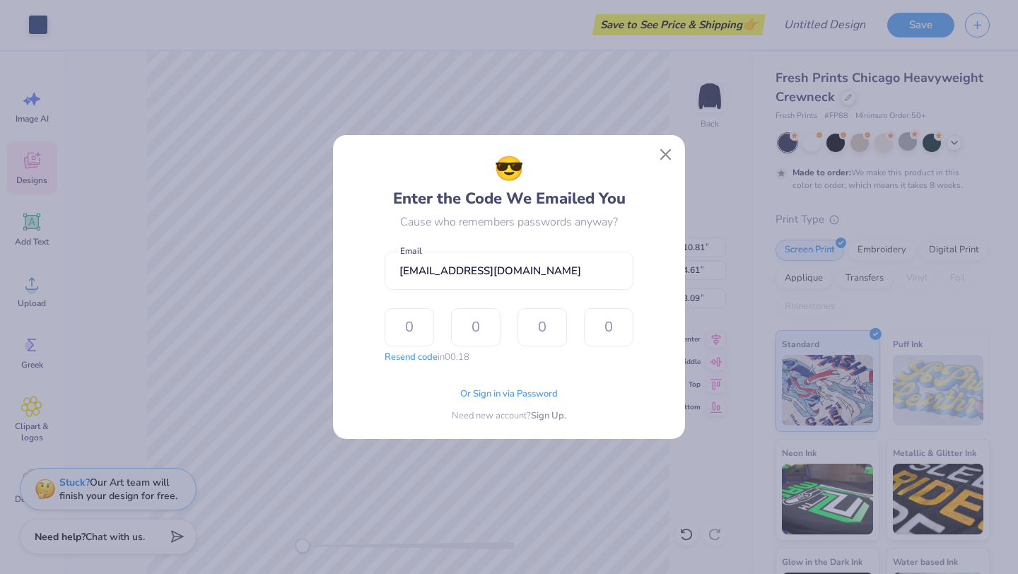
type input "1"
type input "3"
type input "4"
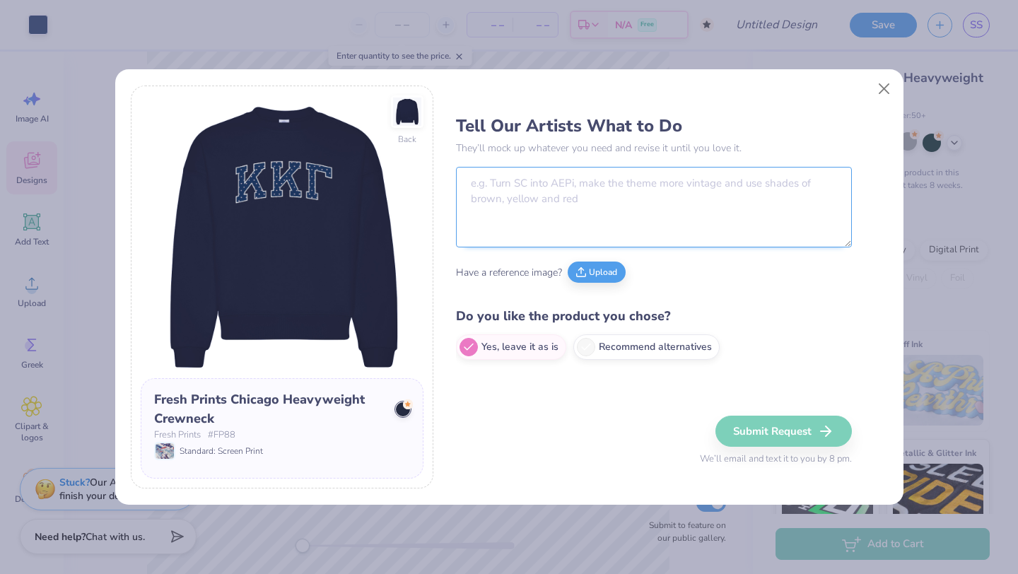
click at [665, 213] on textarea at bounding box center [654, 207] width 396 height 81
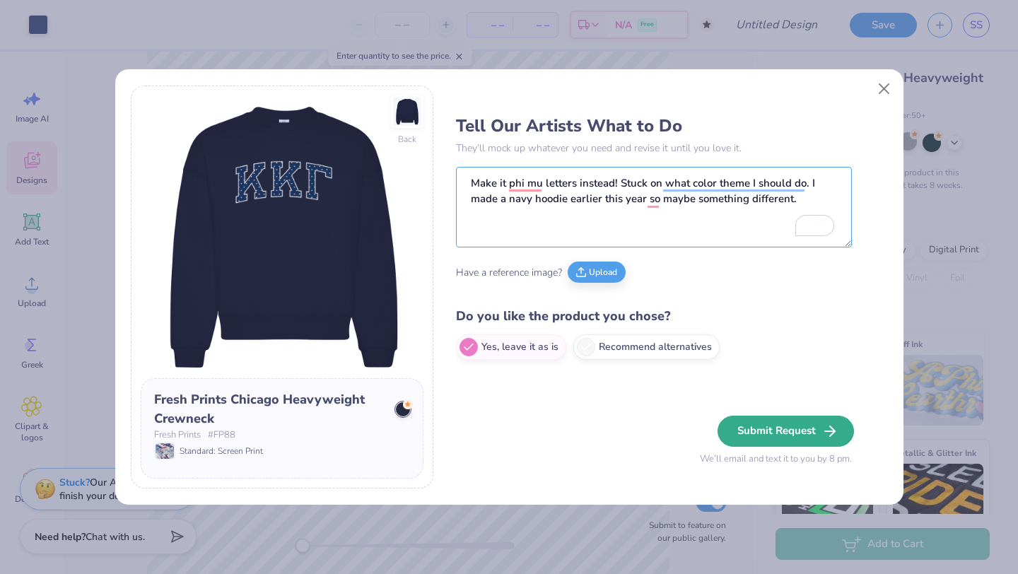
type textarea "Make it phi mu letters instead! Stuck on what color theme I should do. I made a…"
click at [749, 431] on button "Submit Request" at bounding box center [786, 431] width 136 height 31
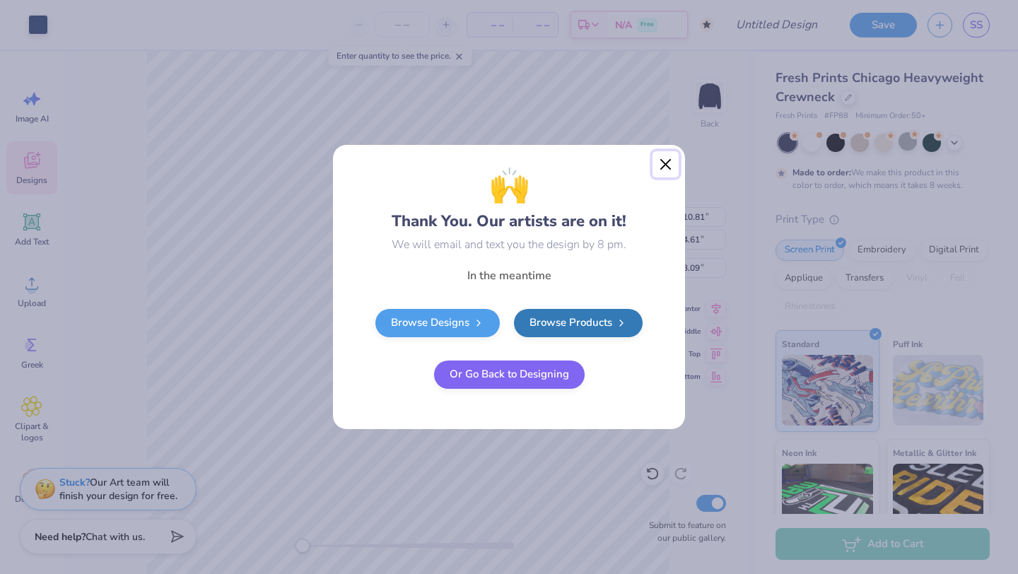
click at [658, 164] on button "Close" at bounding box center [666, 164] width 27 height 27
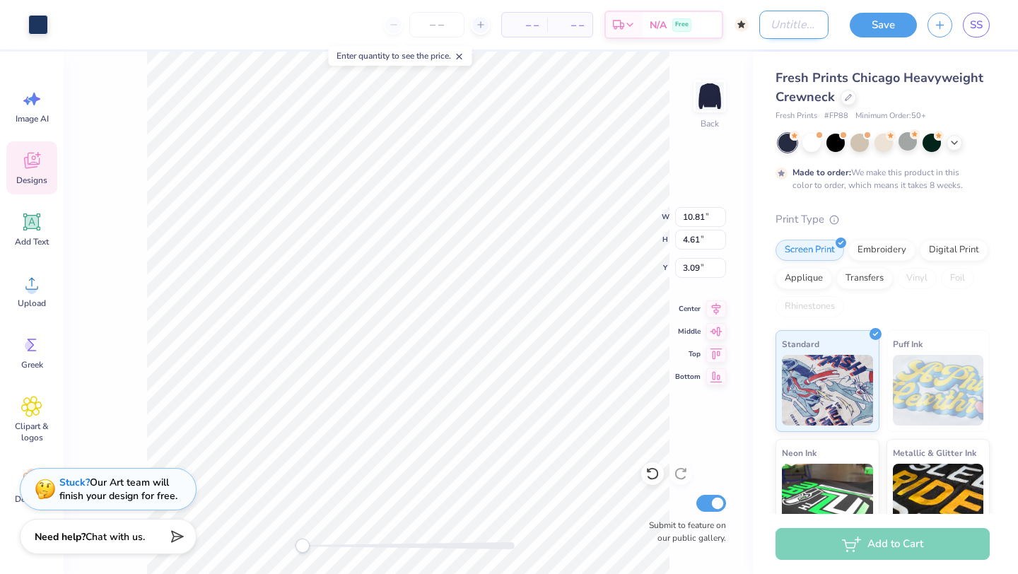
click at [759, 24] on input "Design Title" at bounding box center [793, 25] width 69 height 28
type input "Fall Crewneck"
click at [902, 22] on button "Save" at bounding box center [883, 25] width 67 height 25
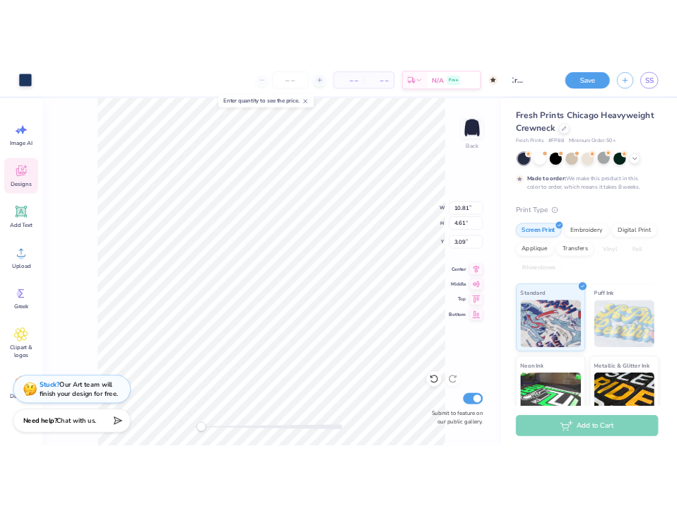
scroll to position [0, 0]
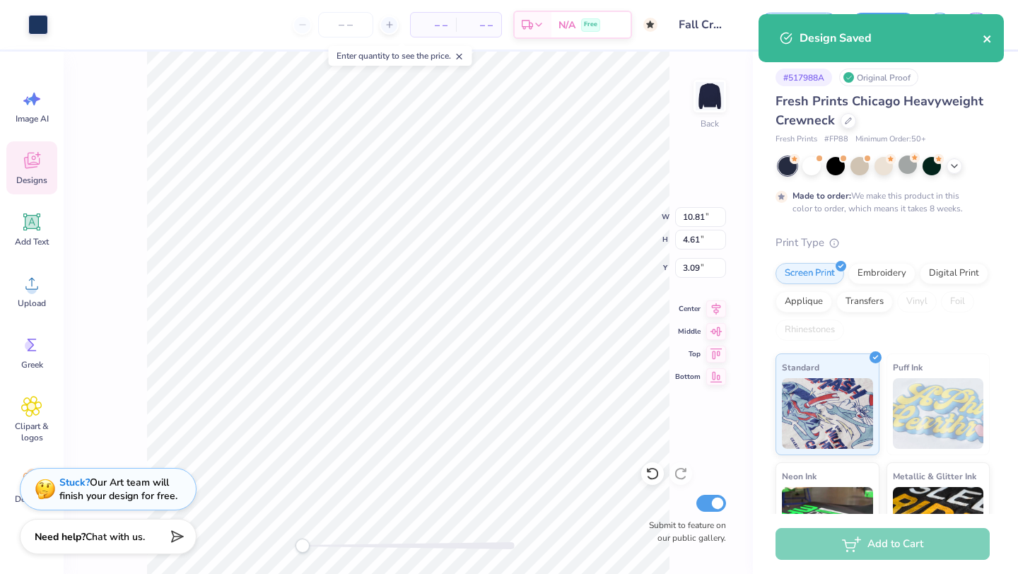
click at [986, 41] on icon "close" at bounding box center [986, 38] width 7 height 7
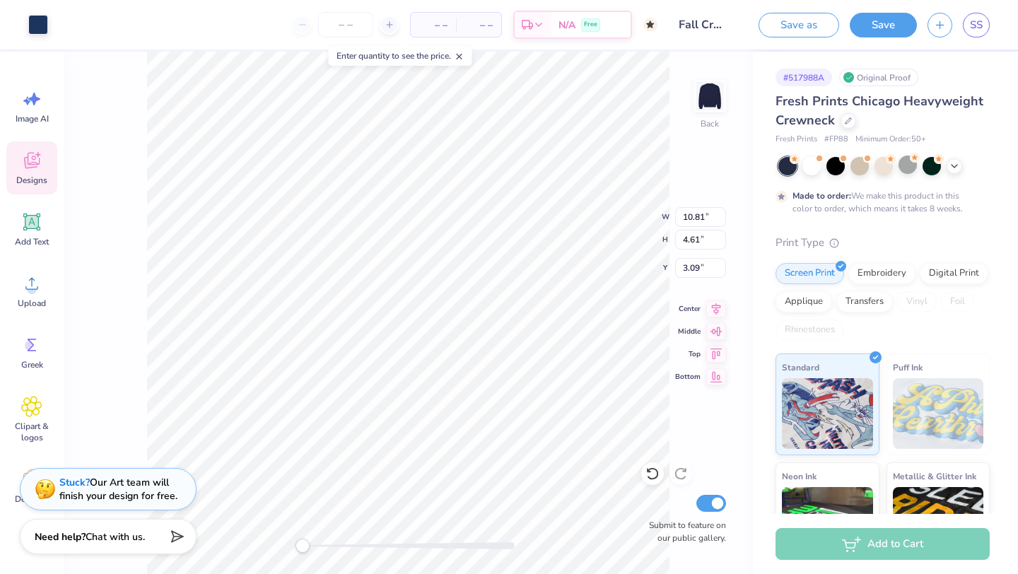
click at [986, 24] on div "Design Saved" at bounding box center [881, 43] width 251 height 64
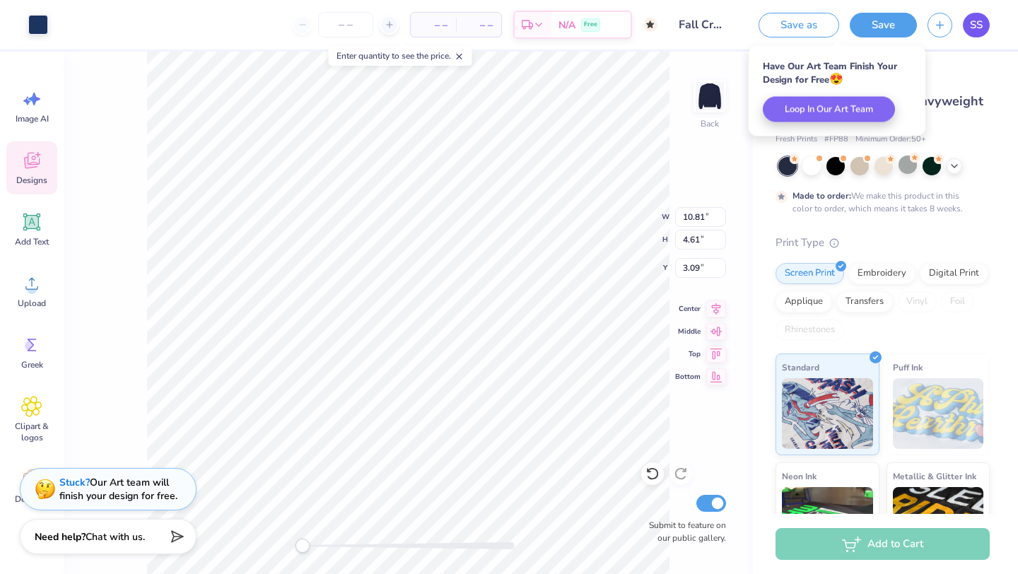
click at [970, 23] on span "SS" at bounding box center [976, 25] width 13 height 16
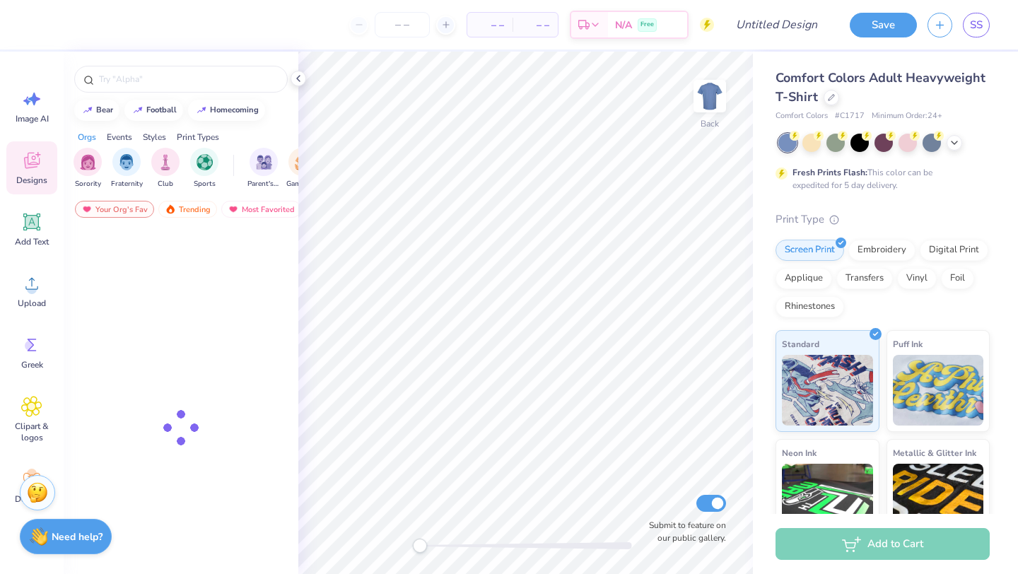
click at [948, 151] on div "Fresh Prints Flash: This color can be expedited for 5 day delivery." at bounding box center [883, 163] width 214 height 58
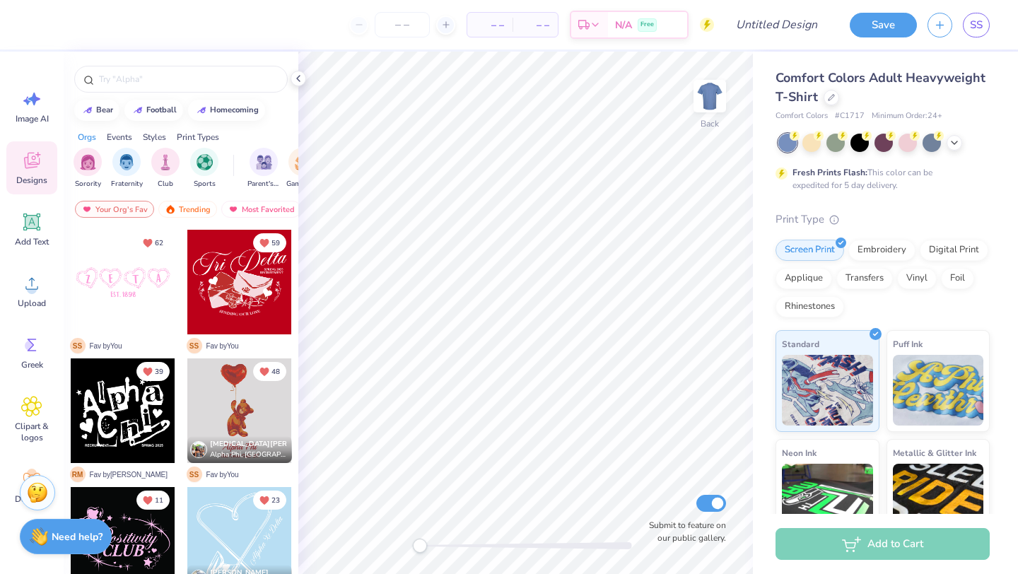
click at [949, 149] on div at bounding box center [883, 143] width 211 height 18
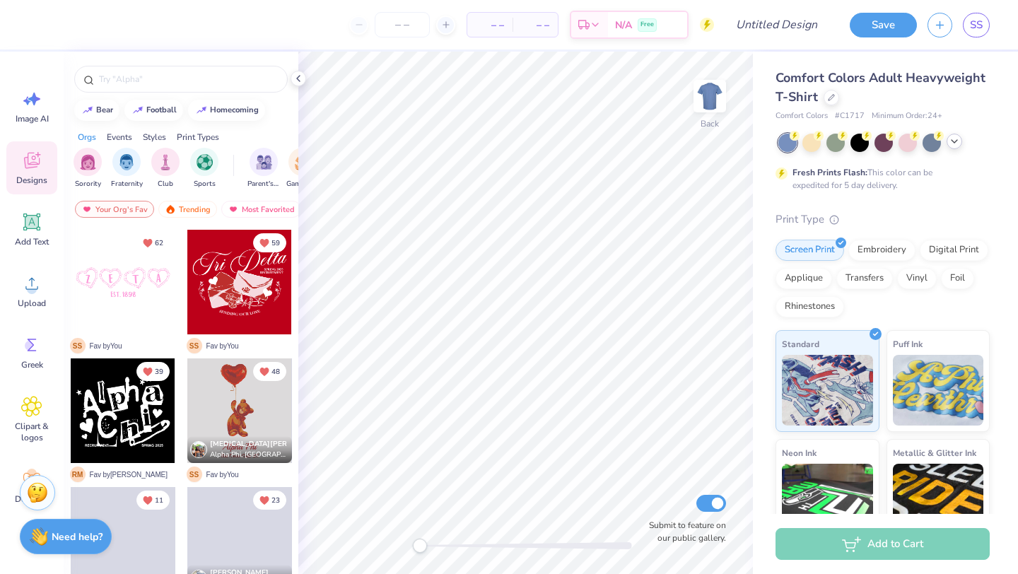
click at [953, 144] on icon at bounding box center [954, 141] width 11 height 11
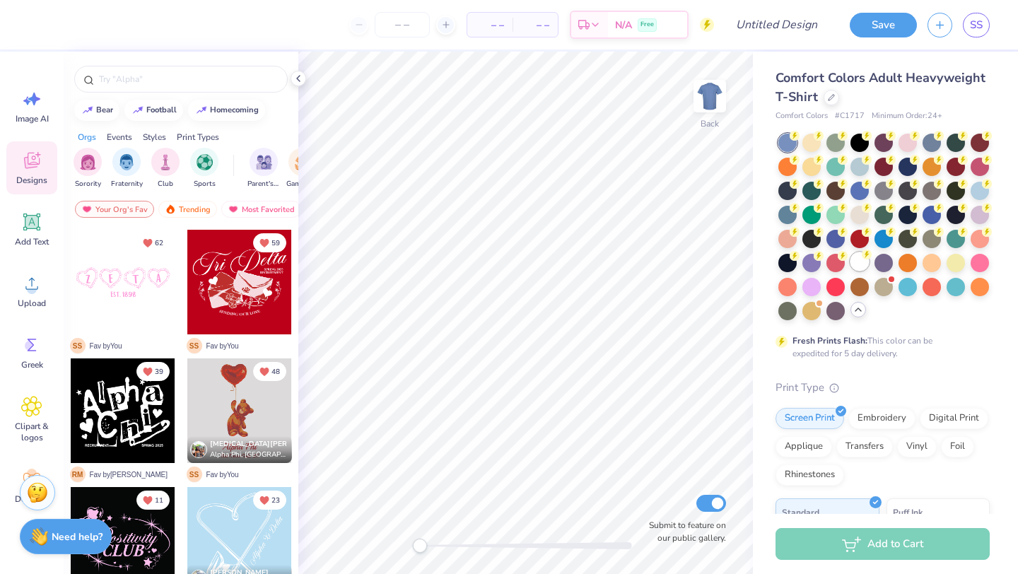
click at [862, 264] on div at bounding box center [860, 261] width 18 height 18
click at [781, 24] on input "Design Title" at bounding box center [793, 25] width 69 height 28
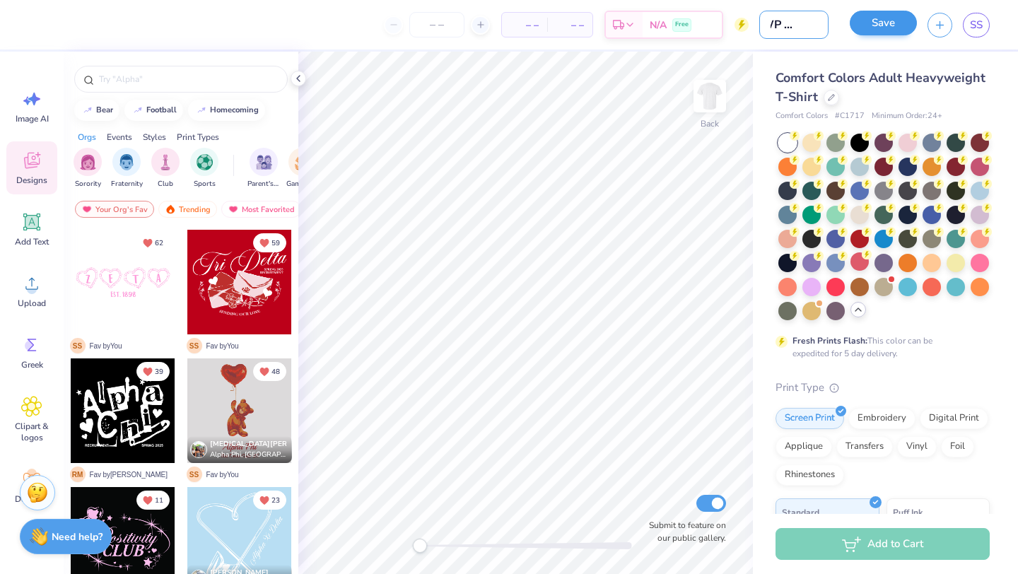
type input "EGWP SHIRT"
click at [892, 18] on button "Save" at bounding box center [883, 23] width 67 height 25
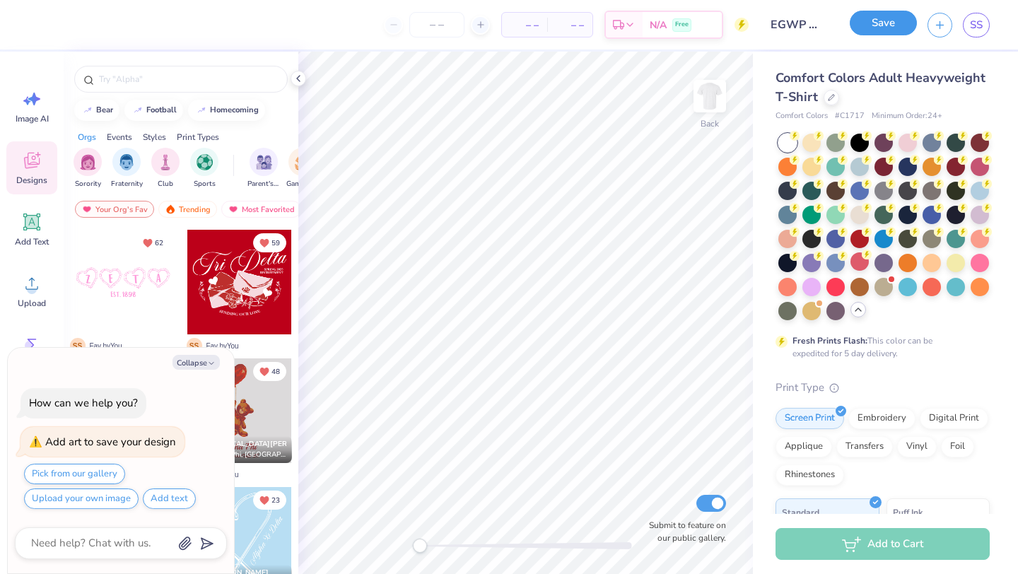
click at [896, 30] on button "Save" at bounding box center [883, 23] width 67 height 25
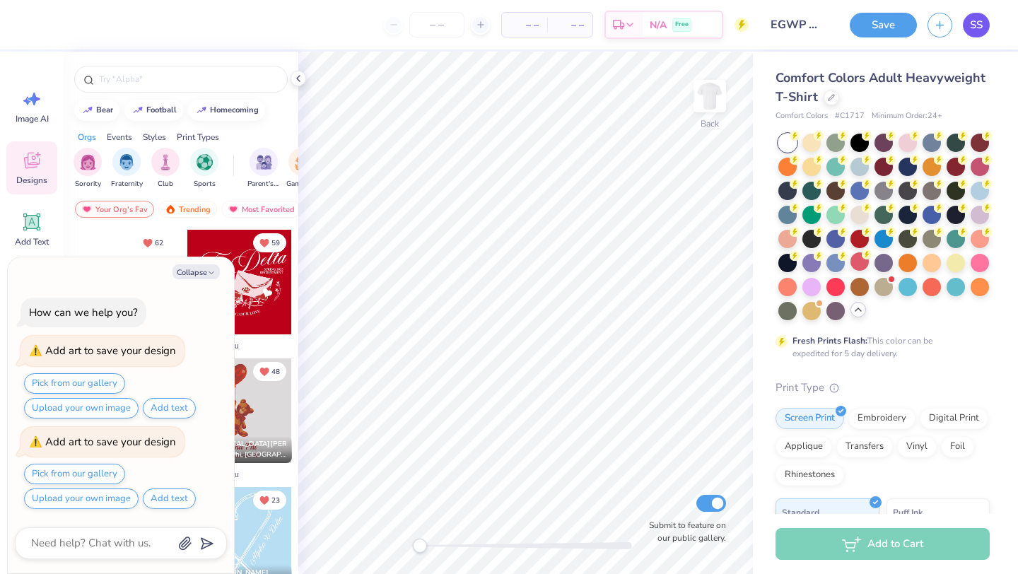
click at [970, 26] on span "SS" at bounding box center [976, 25] width 13 height 16
click at [964, 13] on div "SS" at bounding box center [976, 25] width 27 height 25
click at [973, 27] on span "SS" at bounding box center [976, 25] width 13 height 16
type textarea "x"
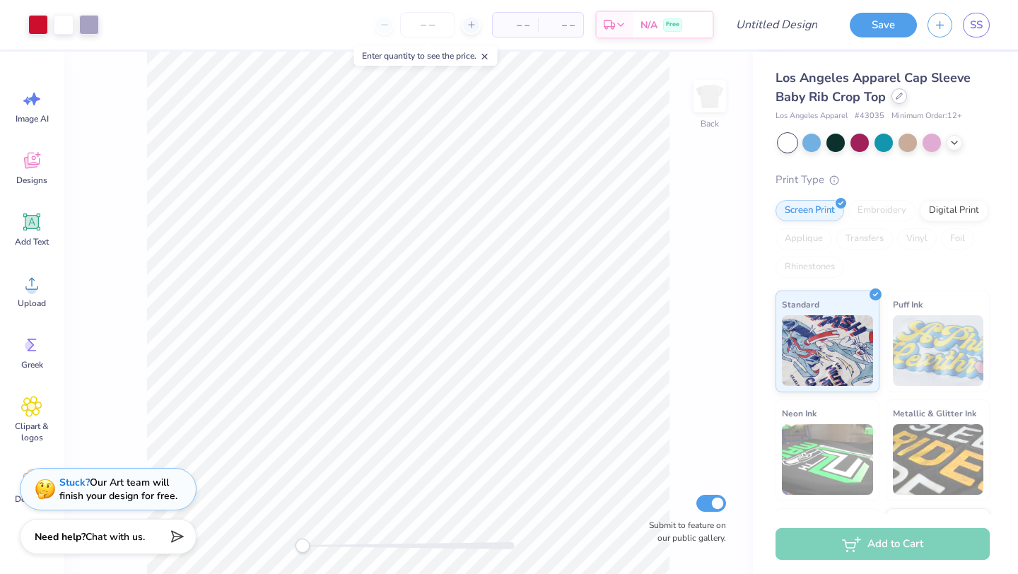
click at [898, 100] on div at bounding box center [900, 96] width 16 height 16
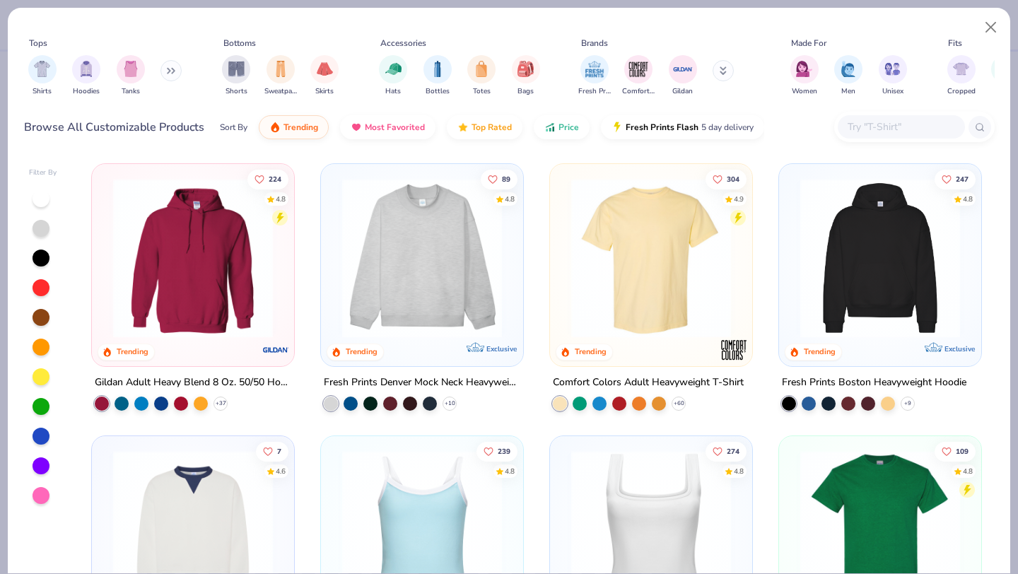
click at [631, 215] on img at bounding box center [651, 258] width 174 height 160
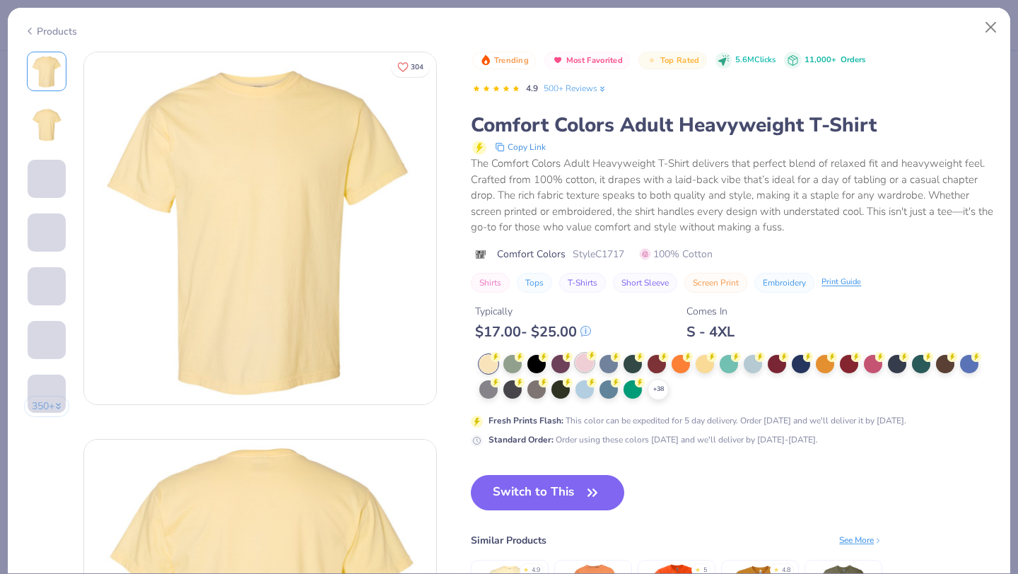
click at [583, 368] on div at bounding box center [585, 363] width 18 height 18
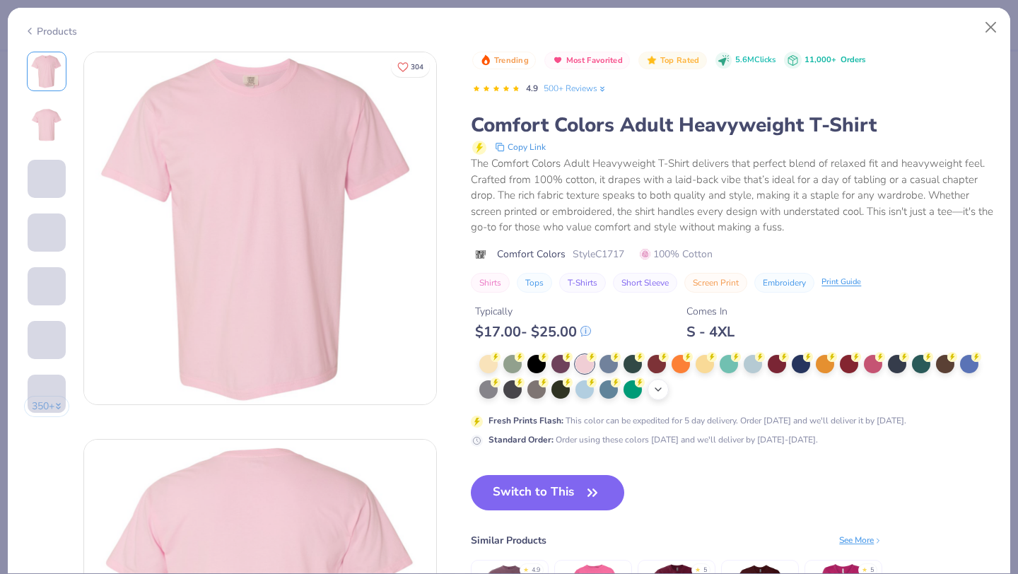
click at [659, 387] on icon at bounding box center [658, 389] width 11 height 11
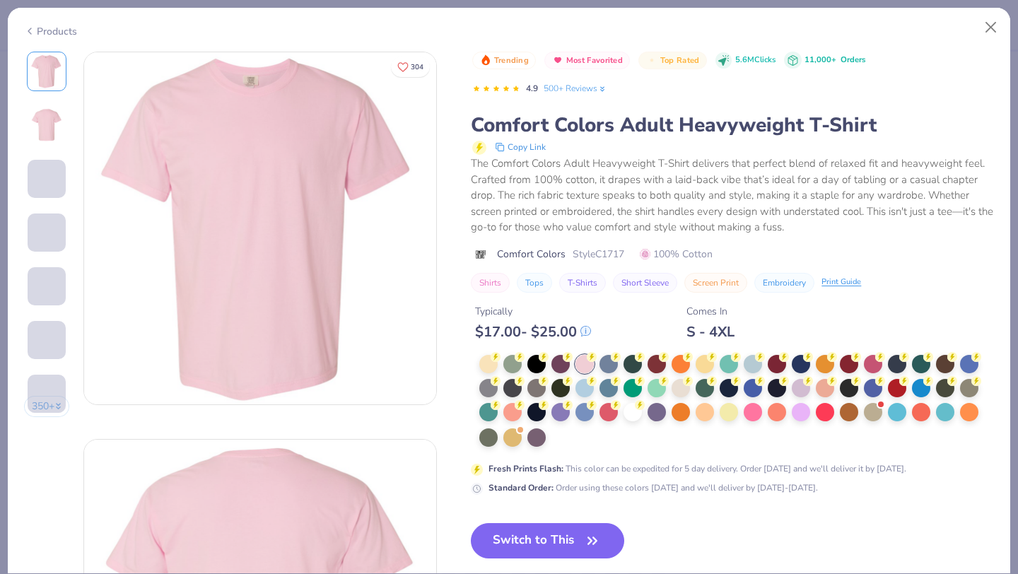
click at [558, 442] on div at bounding box center [736, 401] width 515 height 93
click at [638, 414] on div at bounding box center [633, 411] width 18 height 18
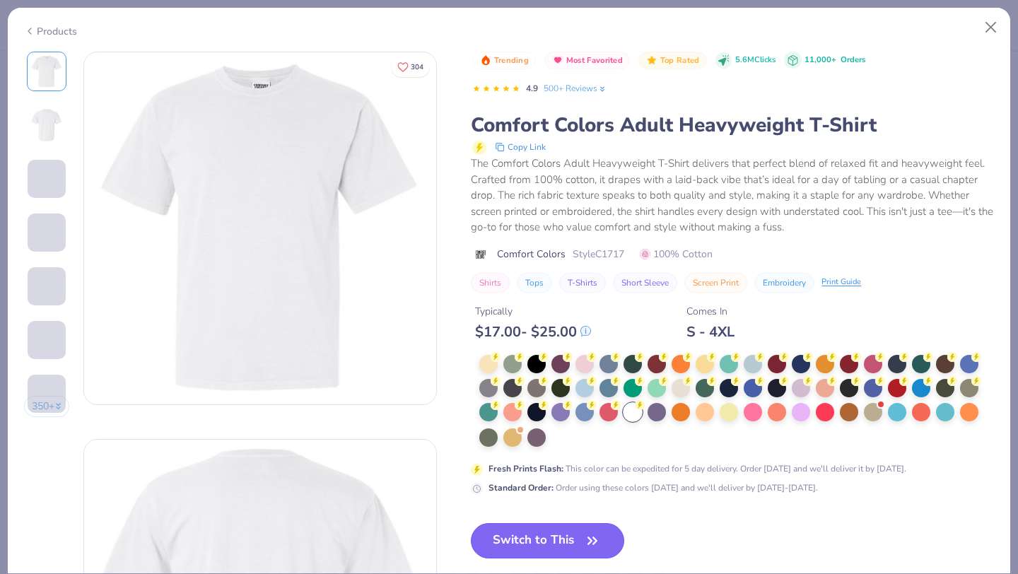
click at [571, 537] on button "Switch to This" at bounding box center [547, 540] width 153 height 35
click at [580, 531] on button "Switch to This" at bounding box center [547, 540] width 153 height 35
click at [573, 546] on button "Switch to This" at bounding box center [547, 540] width 153 height 35
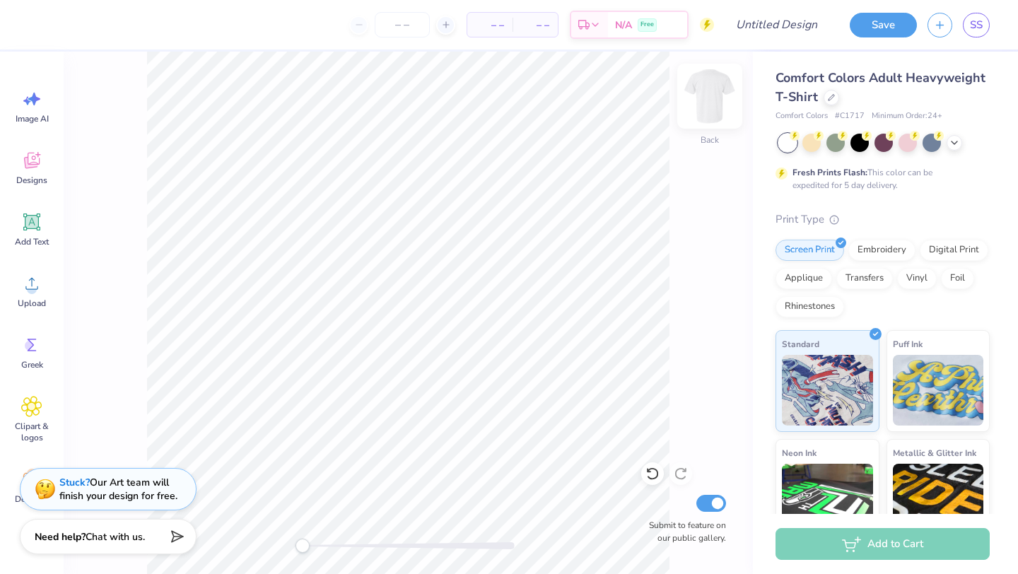
click at [711, 90] on img at bounding box center [710, 96] width 57 height 57
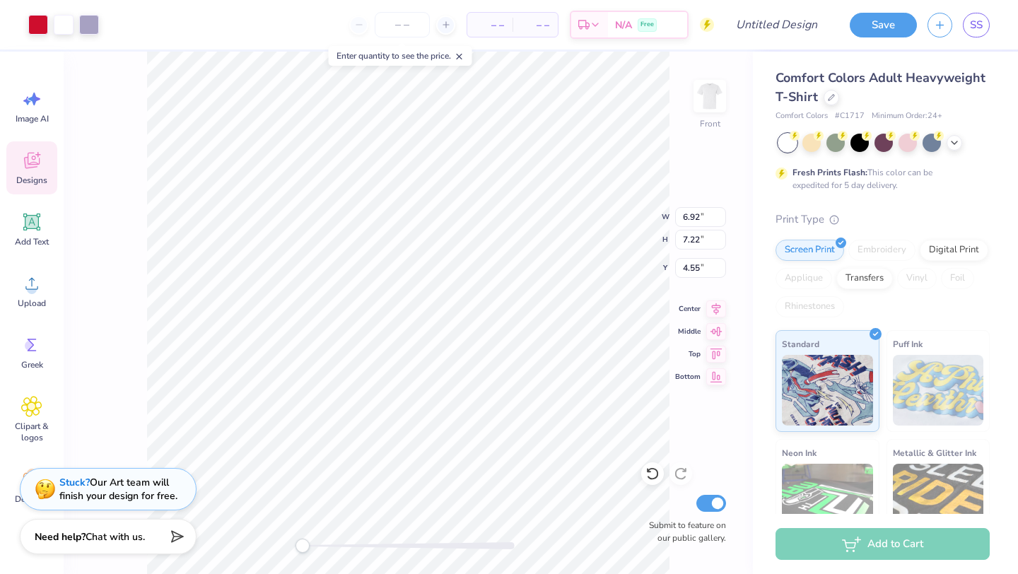
type input "4.54"
type input "10.22"
type input "10.65"
type input "5.81"
type input "3.02"
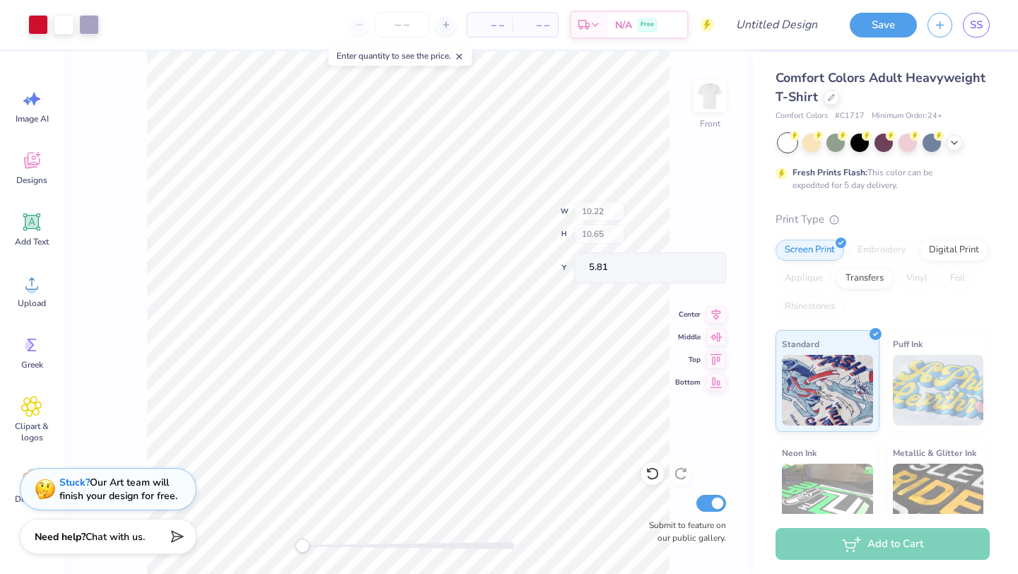
type input "2.22"
type input "11.35"
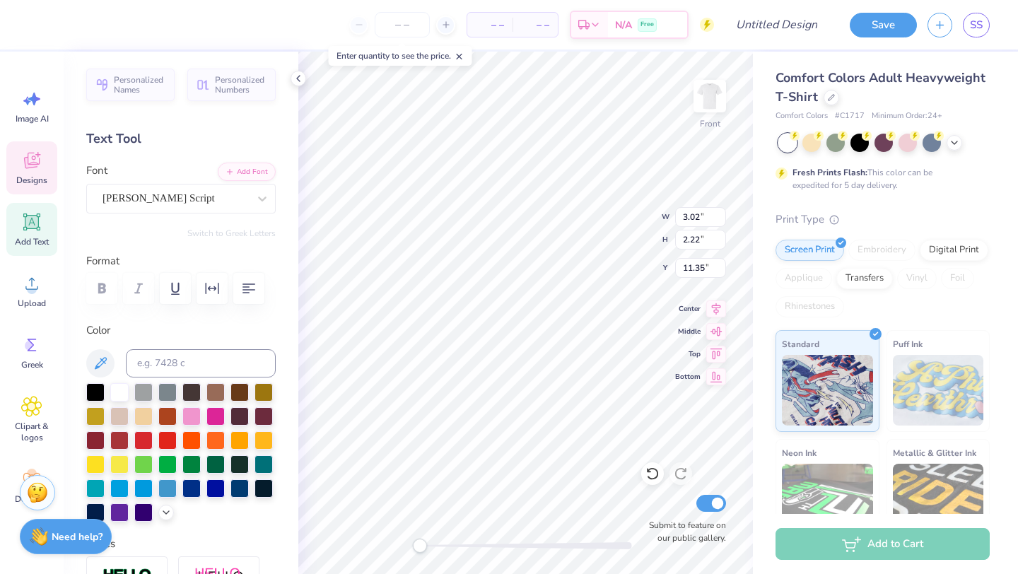
type textarea "Phi"
type input "5.77"
type input "2.21"
type input "12.86"
type textarea "Mu"
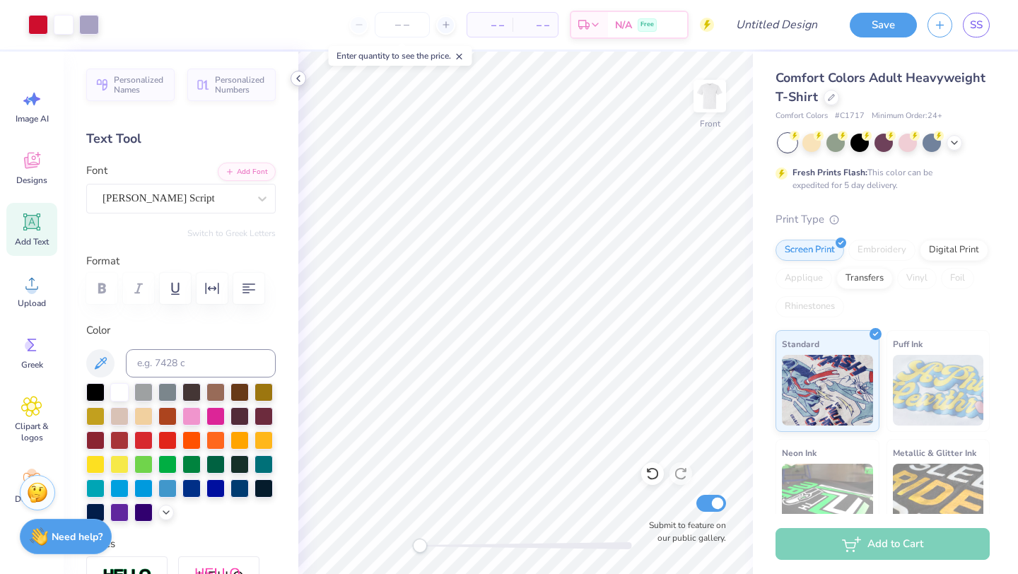
click at [297, 77] on icon at bounding box center [298, 78] width 11 height 11
click at [655, 474] on icon at bounding box center [653, 474] width 14 height 14
type input "5.02"
click at [298, 76] on polyline at bounding box center [298, 79] width 3 height 6
type input "1.99"
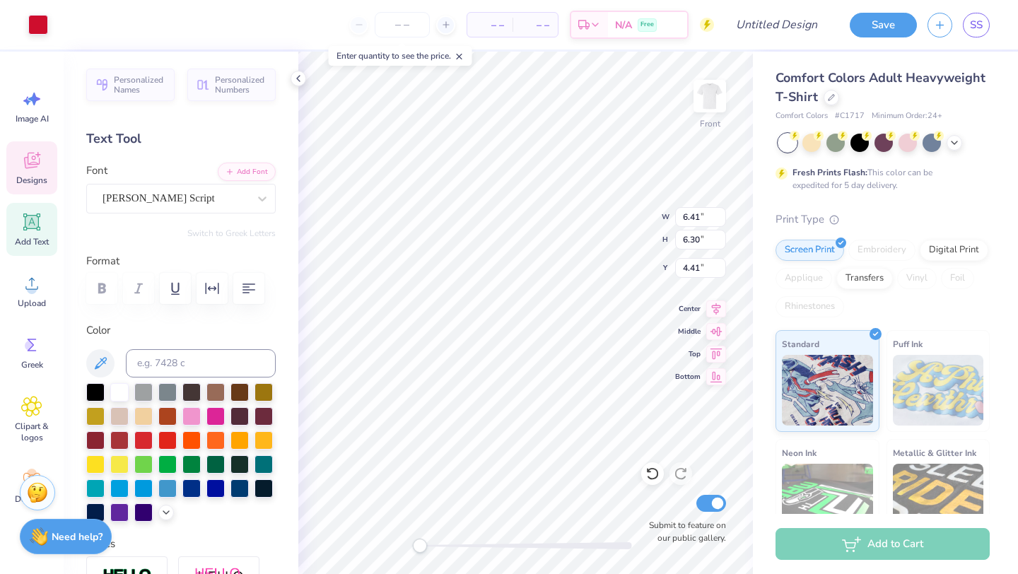
type input "0.40"
type input "6.84"
type textarea "EVERYTHING"
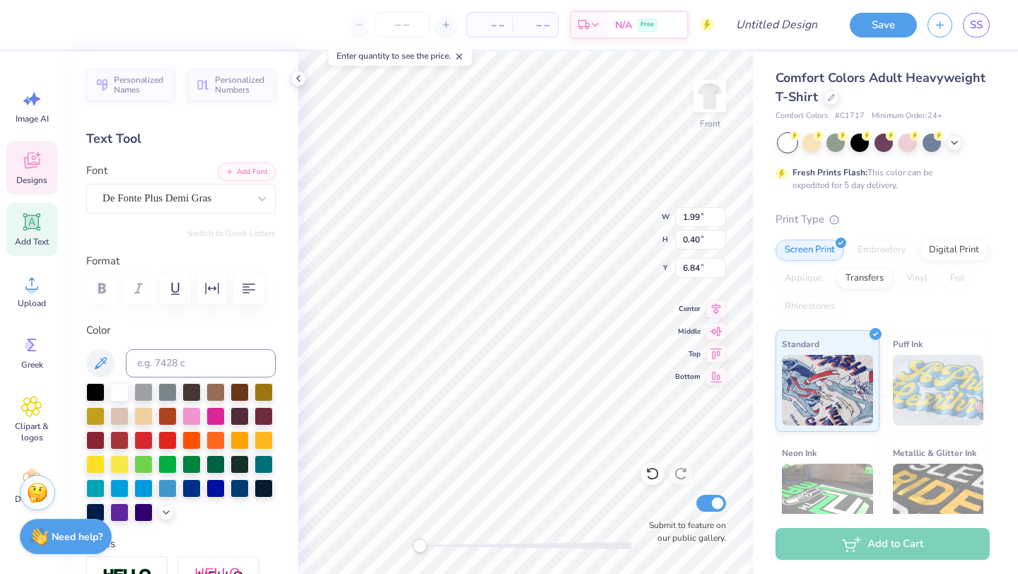
type input "3.22"
type input "7.36"
type textarea "GOES WITH PINK"
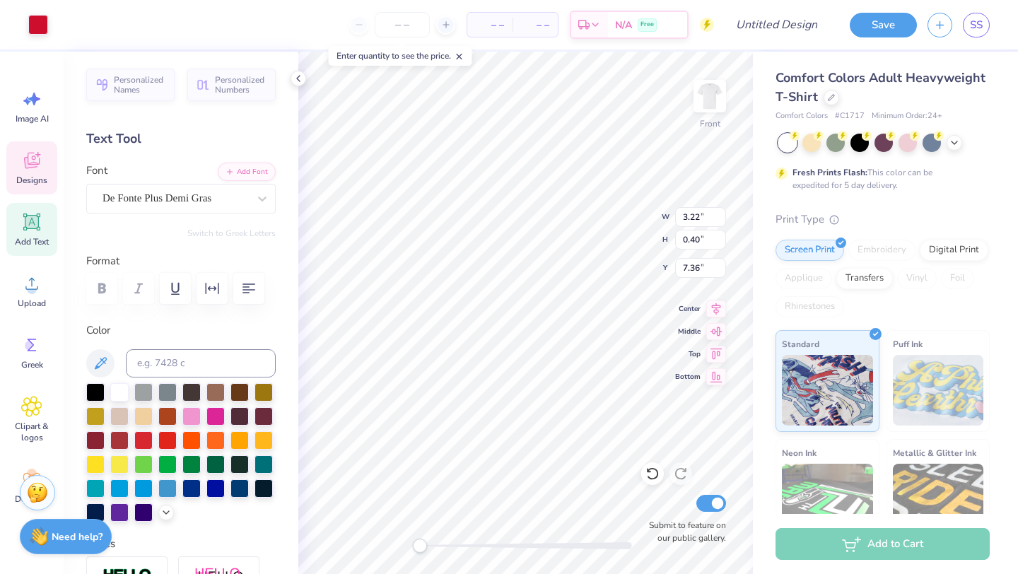
type input "6.41"
type input "6.30"
type input "4.41"
type input "1.14"
type input "0.40"
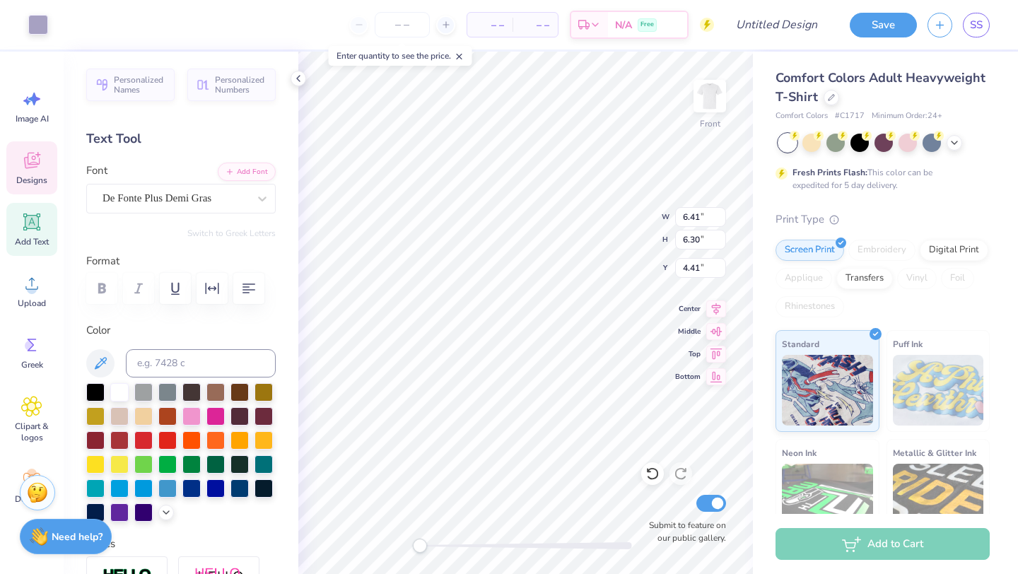
type input "7.85"
type textarea "2025"
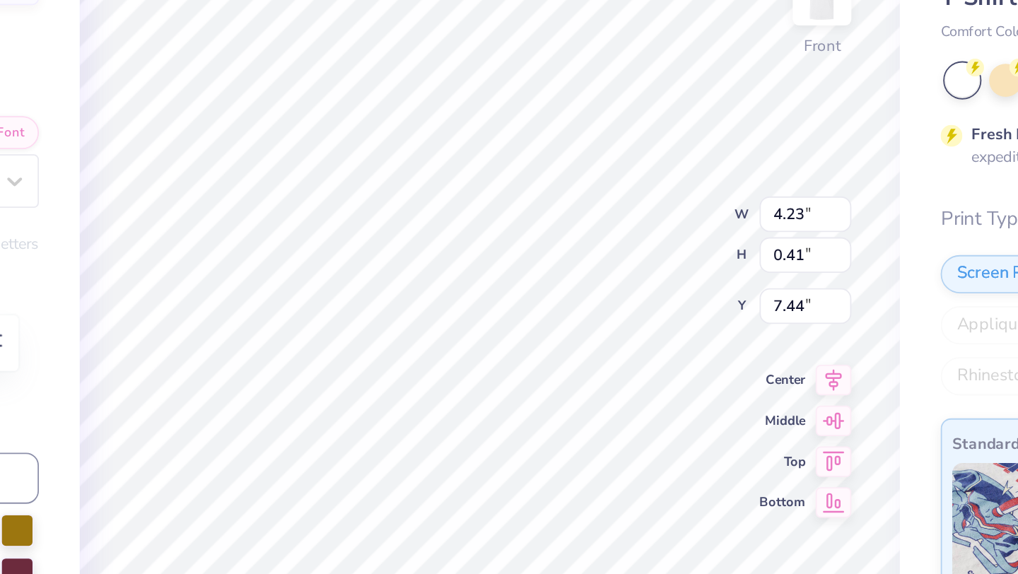
type input "3.29"
type input "6.83"
type input "4.23"
type input "7.43"
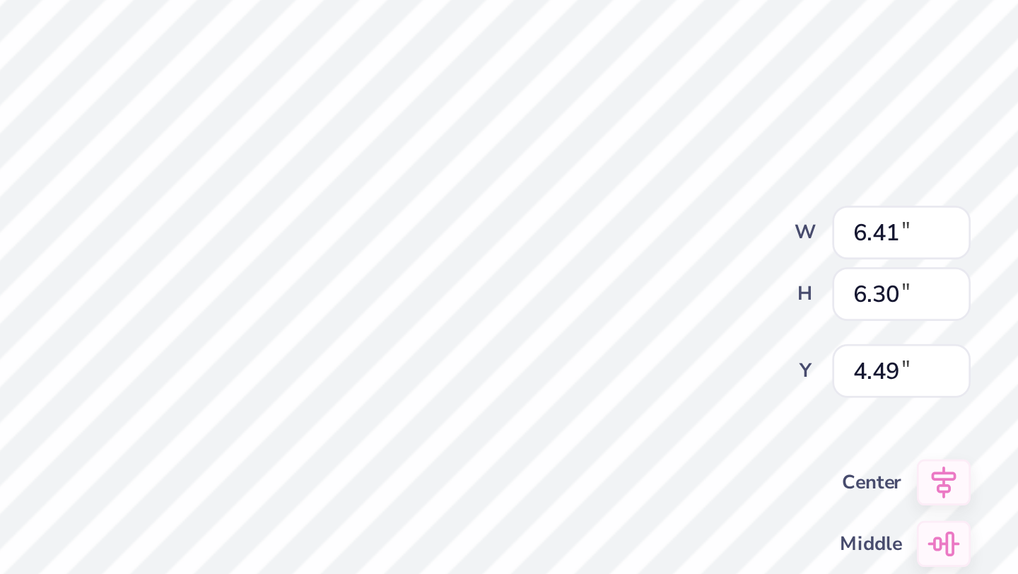
type input "6.41"
type input "6.30"
type input "4.49"
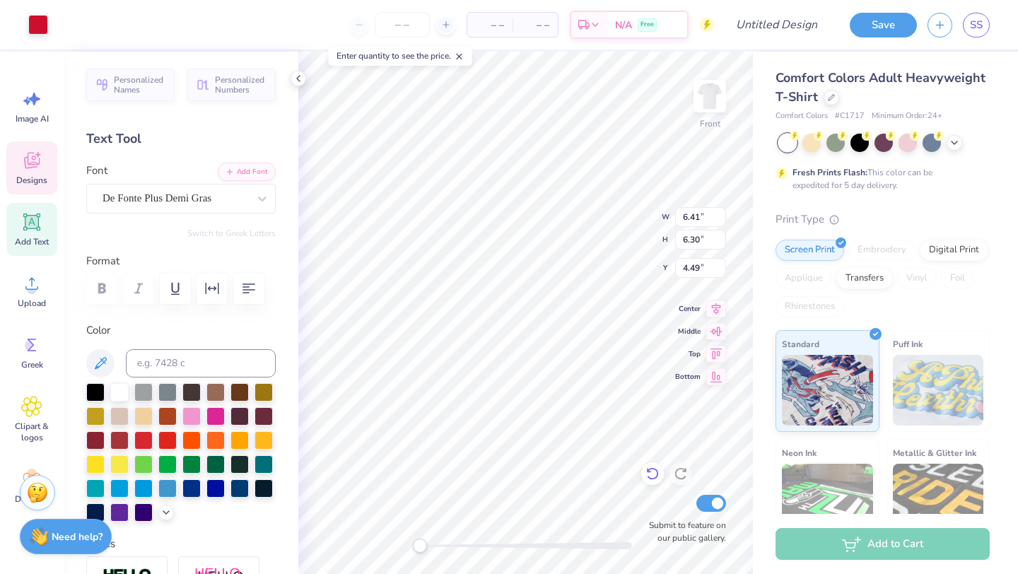
click at [648, 470] on icon at bounding box center [649, 470] width 3 height 3
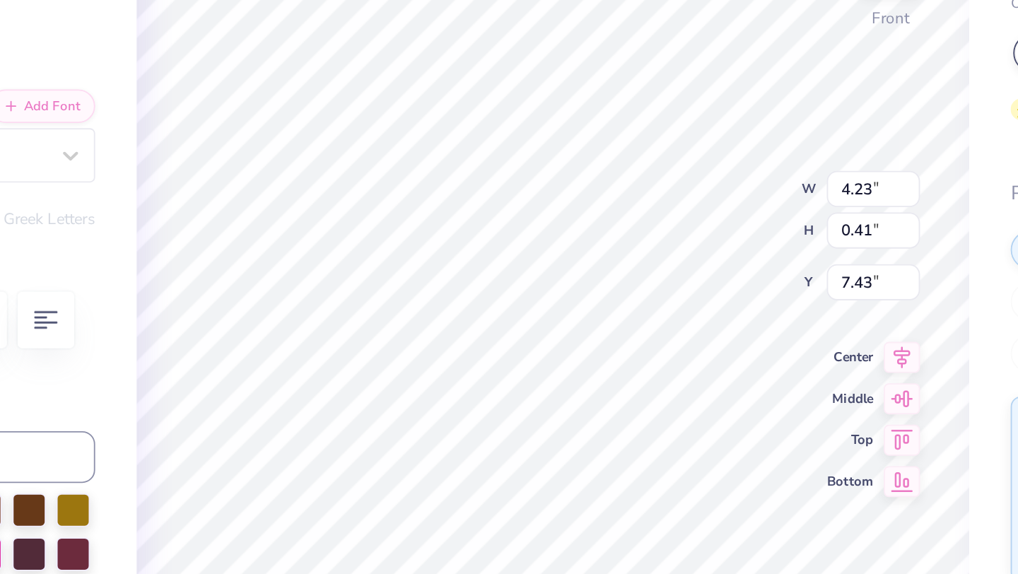
type input "2.08"
type input "2.19"
type input "10.69"
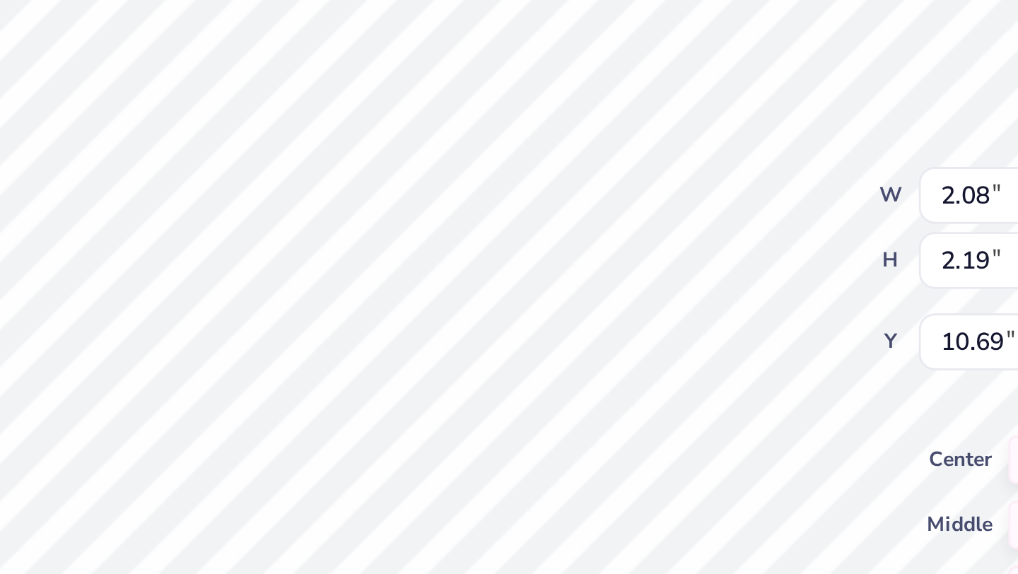
type input "3.29"
type input "0.41"
type input "6.72"
type input "6.41"
type input "6.30"
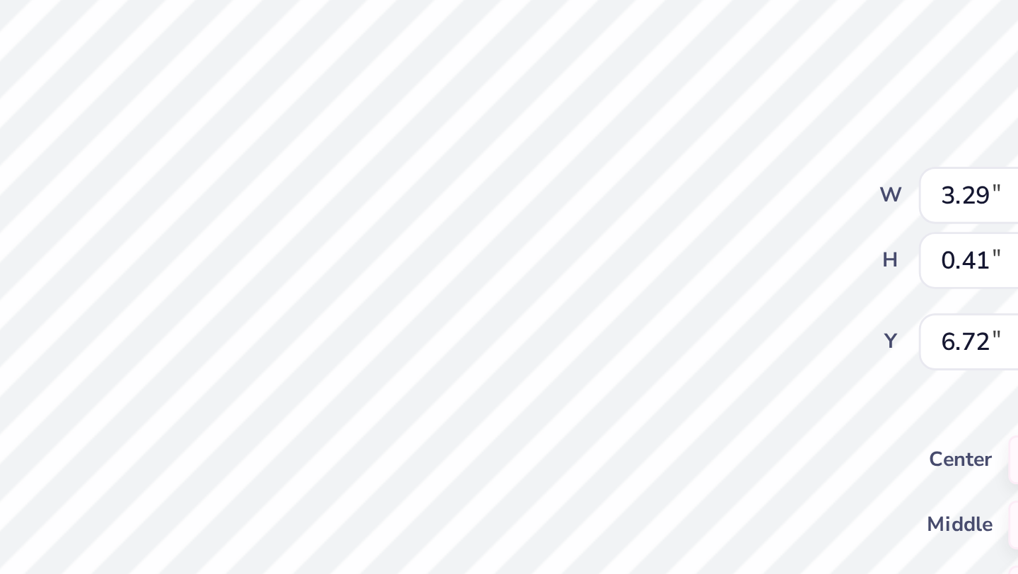
type input "4.49"
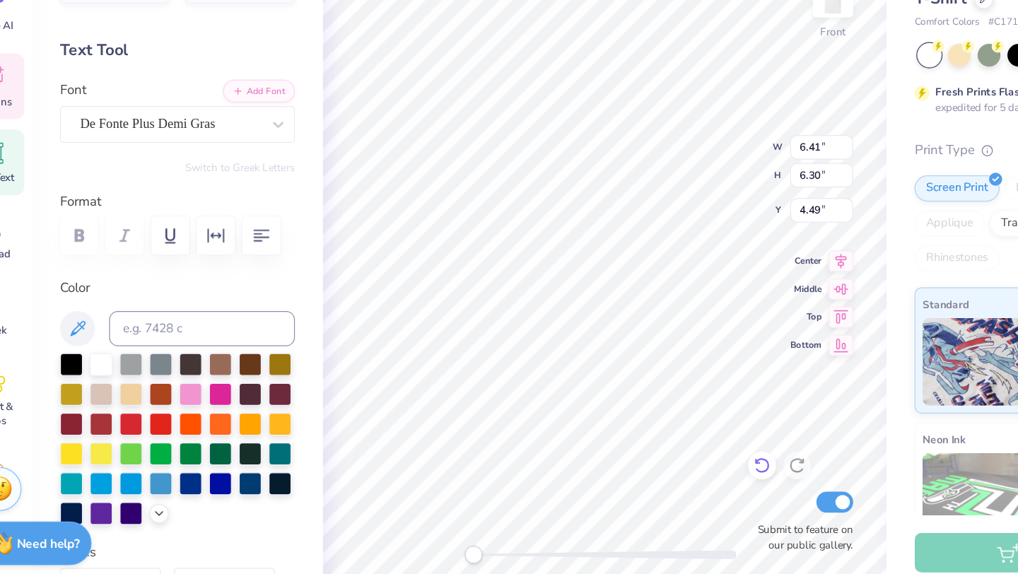
type input "2.24"
type input "2.36"
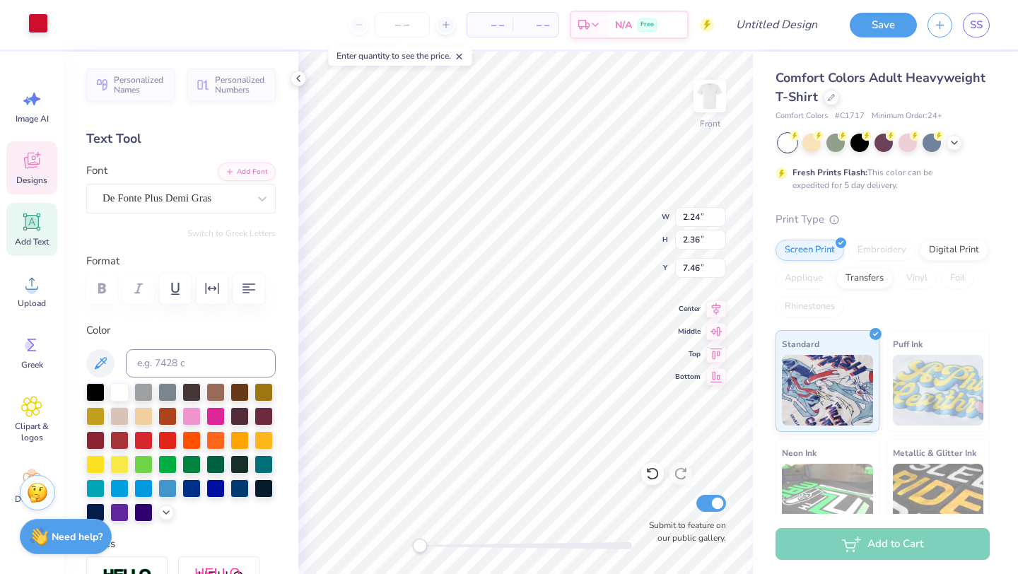
click at [38, 30] on div at bounding box center [38, 23] width 20 height 20
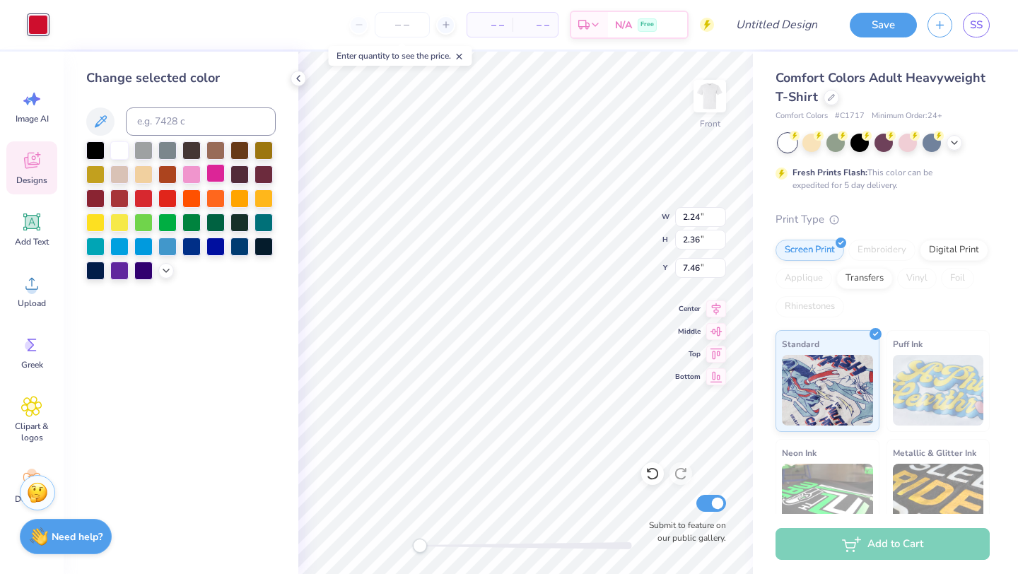
click at [214, 175] on div at bounding box center [215, 173] width 18 height 18
type input "7.43"
click at [215, 175] on div at bounding box center [215, 173] width 18 height 18
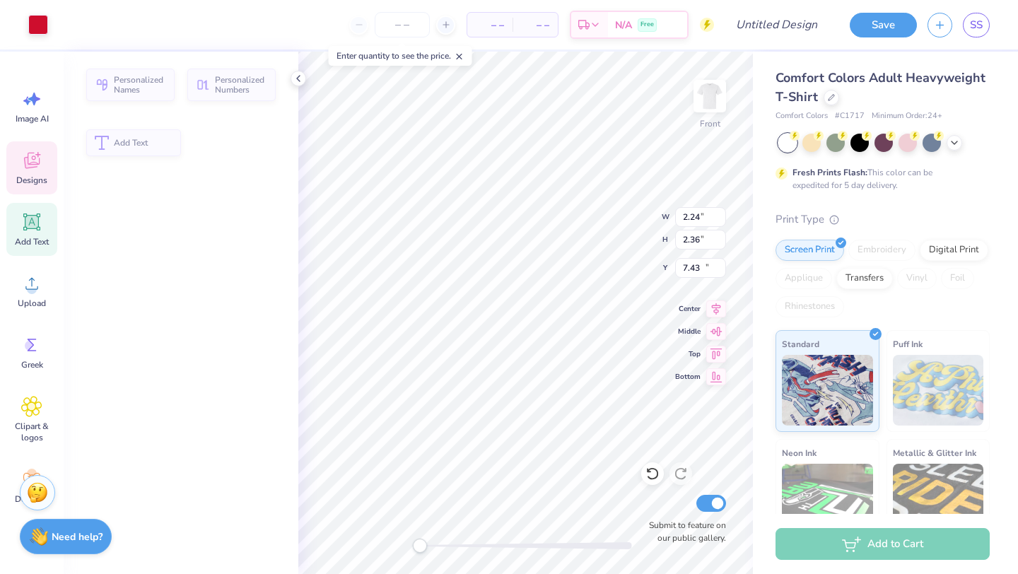
type input "3.77"
type input "2.49"
type input "13.41"
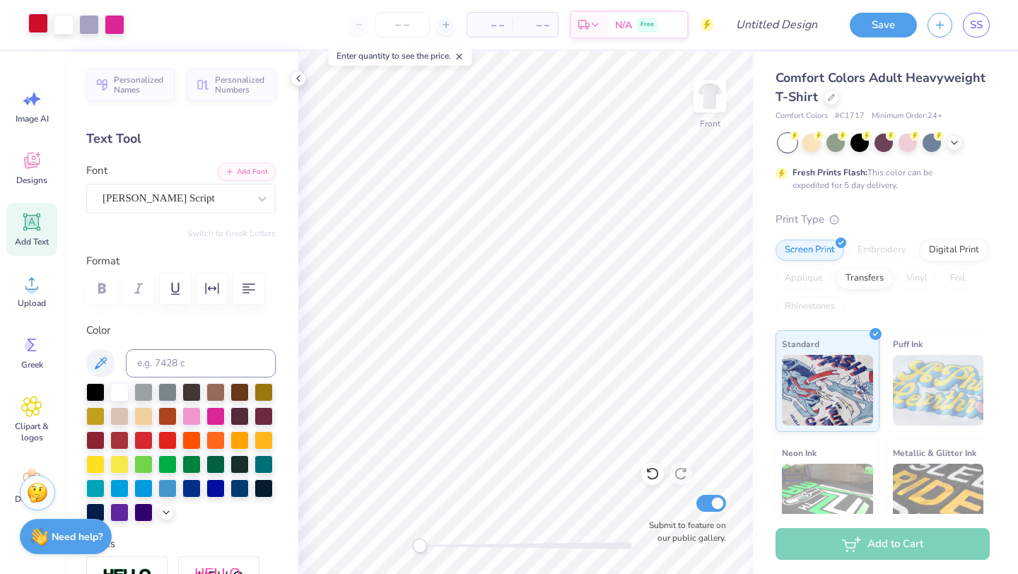
click at [30, 22] on div at bounding box center [38, 23] width 20 height 20
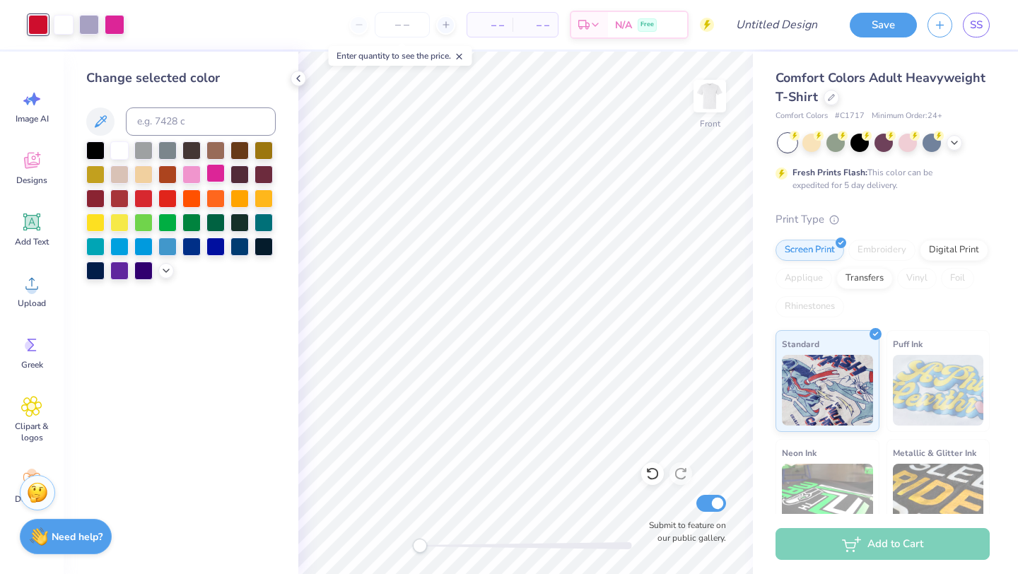
click at [214, 173] on div at bounding box center [215, 173] width 18 height 18
click at [300, 74] on icon at bounding box center [298, 78] width 11 height 11
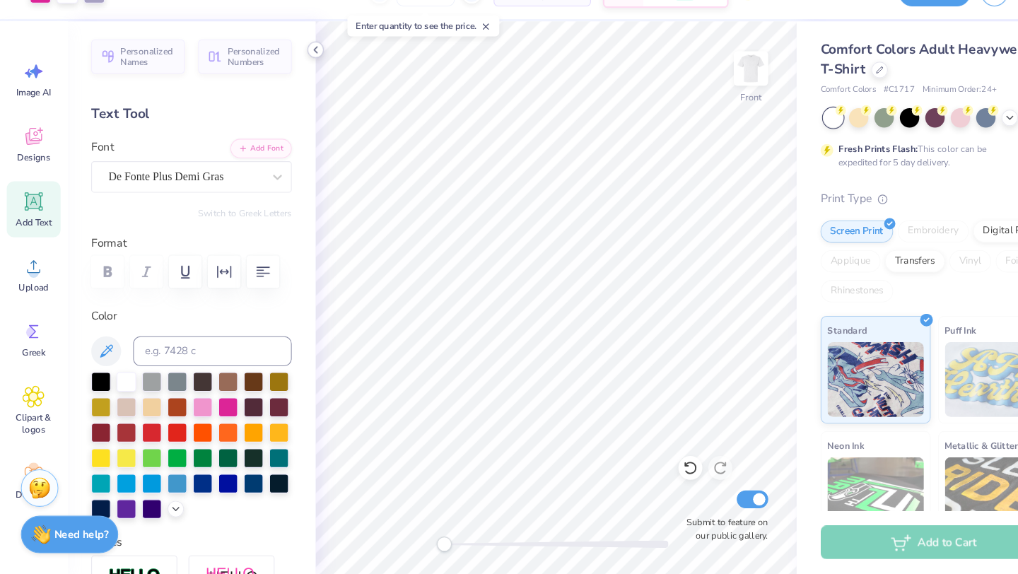
scroll to position [0, 0]
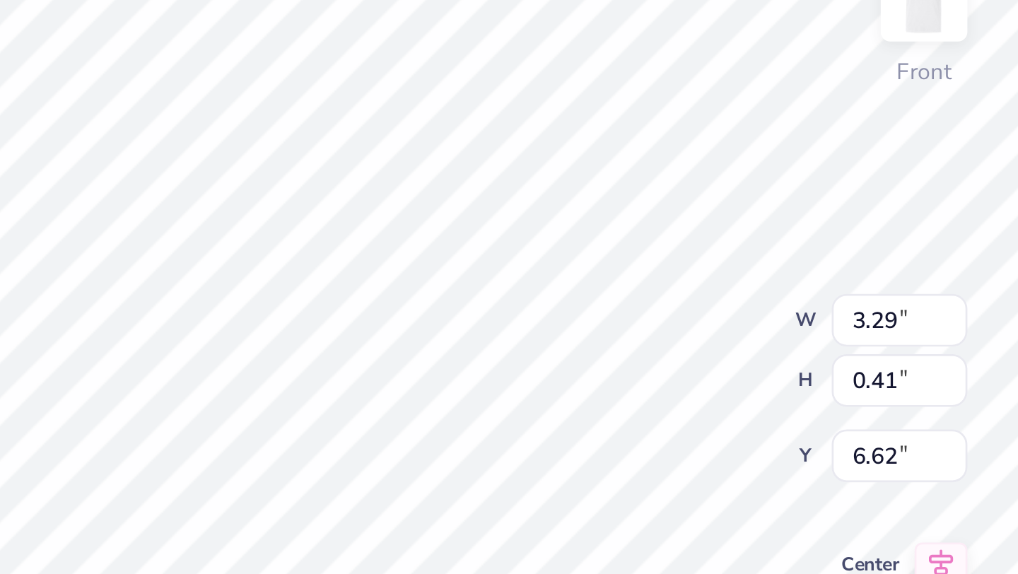
type input "4.23"
type input "7.43"
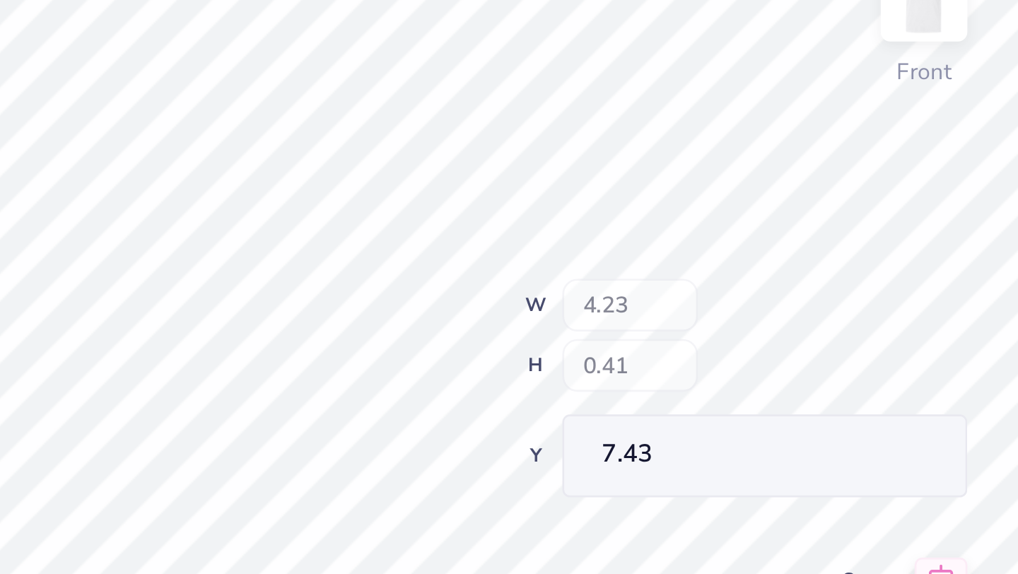
type input "6.41"
type input "6.30"
type input "4.49"
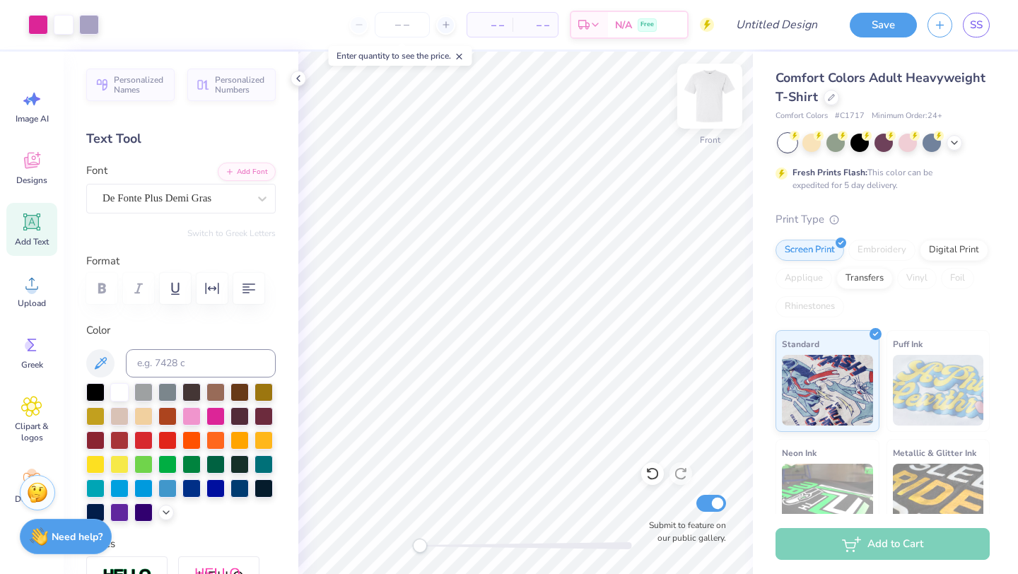
click at [711, 91] on img at bounding box center [710, 96] width 57 height 57
click at [716, 102] on img at bounding box center [710, 96] width 57 height 57
click at [762, 15] on input "Design Title" at bounding box center [793, 25] width 69 height 28
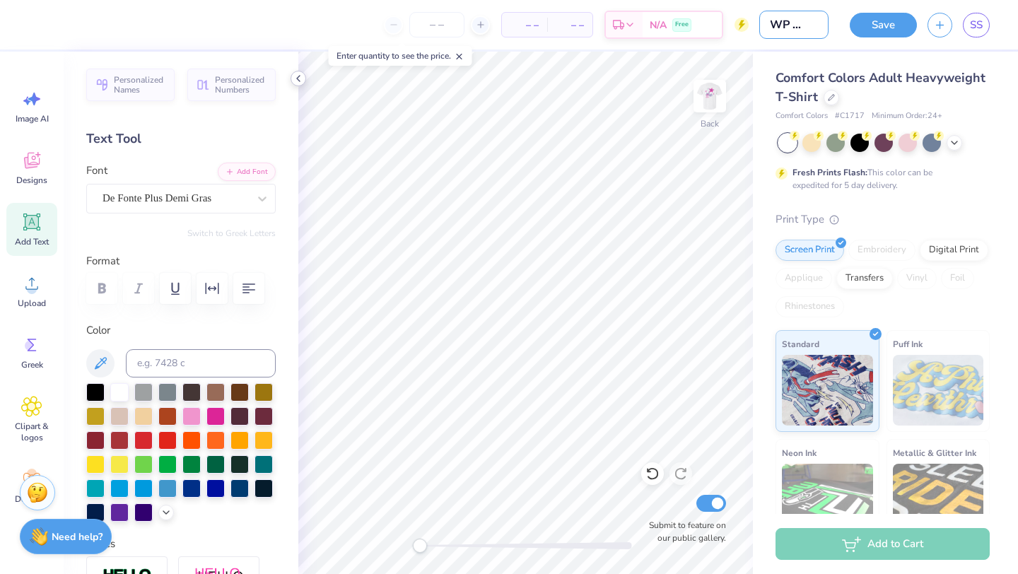
type input "EGWP Shirt"
click at [298, 82] on icon at bounding box center [298, 78] width 11 height 11
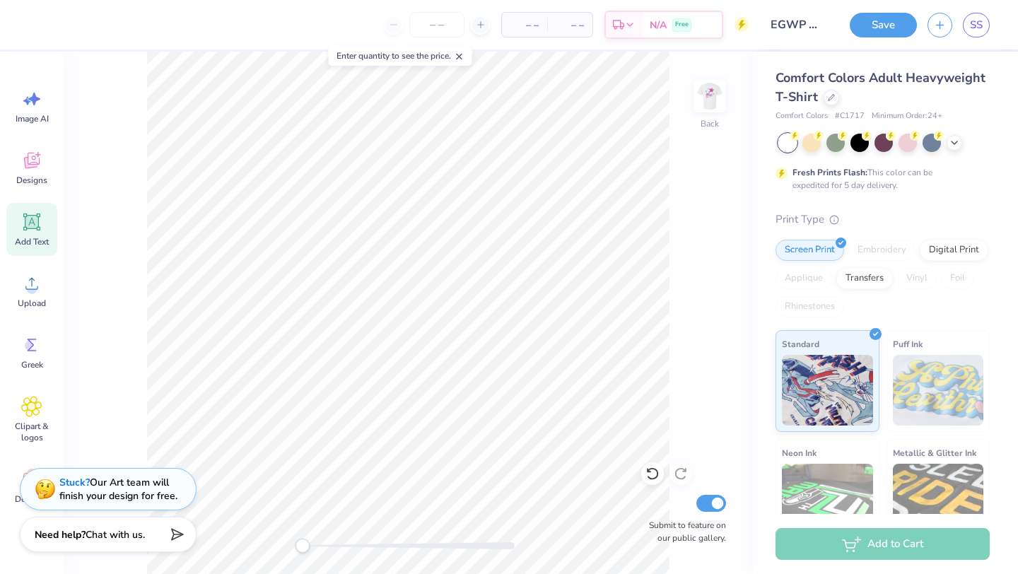
click at [708, 88] on img at bounding box center [710, 96] width 28 height 28
click at [132, 525] on div "Need help? Chat with us." at bounding box center [108, 534] width 177 height 35
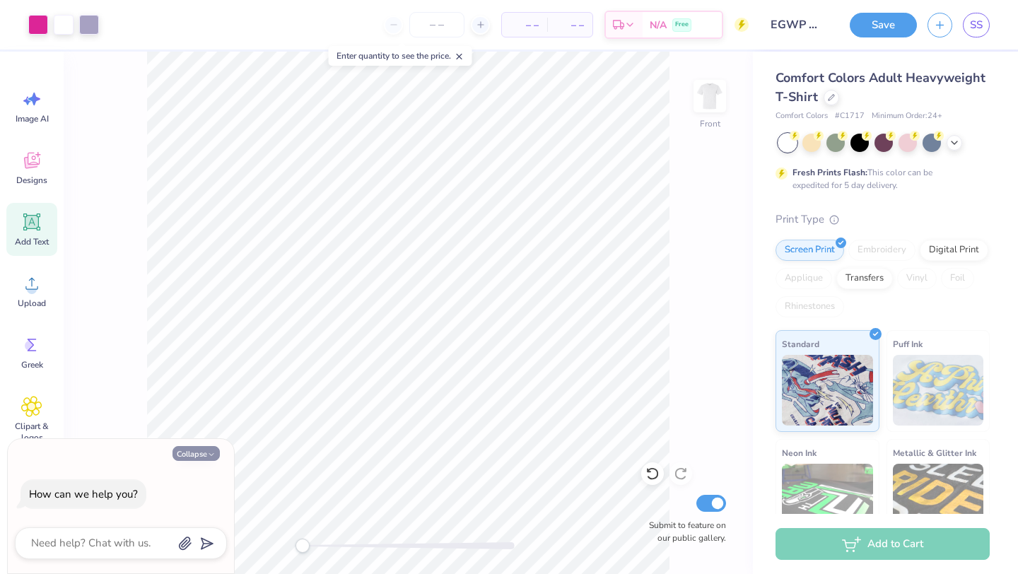
click at [199, 448] on button "Collapse" at bounding box center [196, 453] width 47 height 15
type textarea "x"
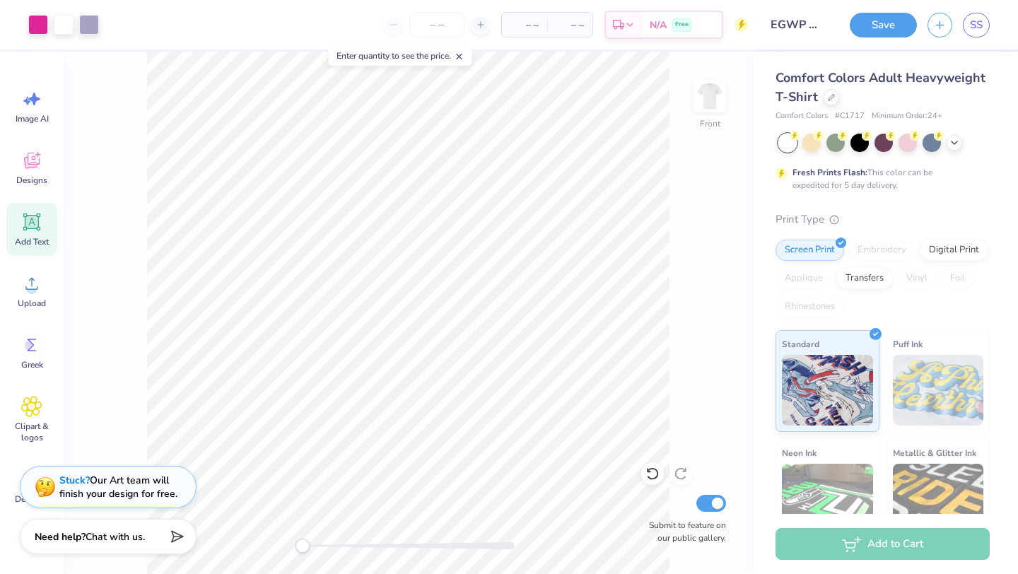
click at [116, 474] on div "Stuck? Our Art team will finish your design for free." at bounding box center [118, 487] width 118 height 27
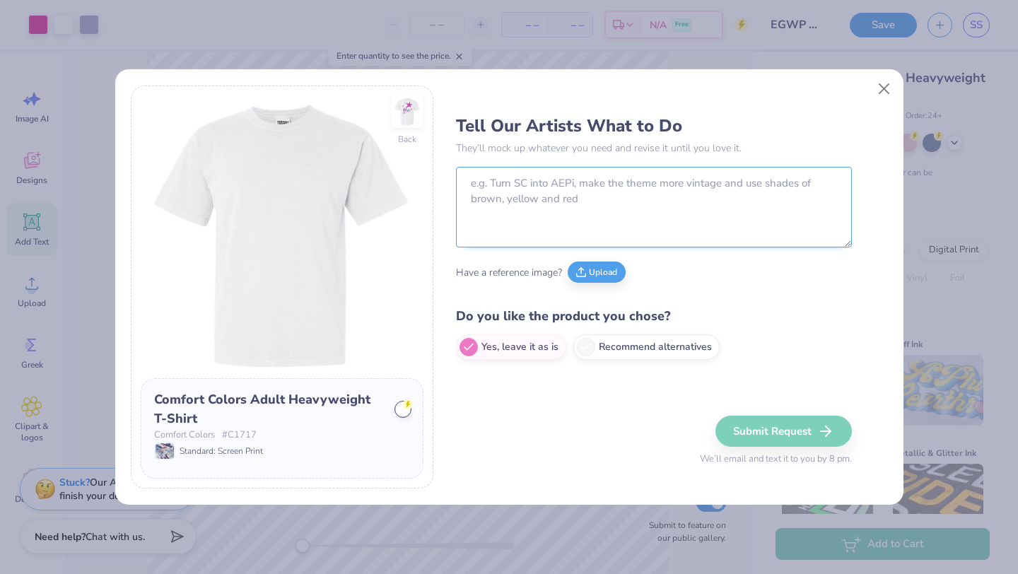
click at [573, 206] on textarea at bounding box center [654, 207] width 396 height 81
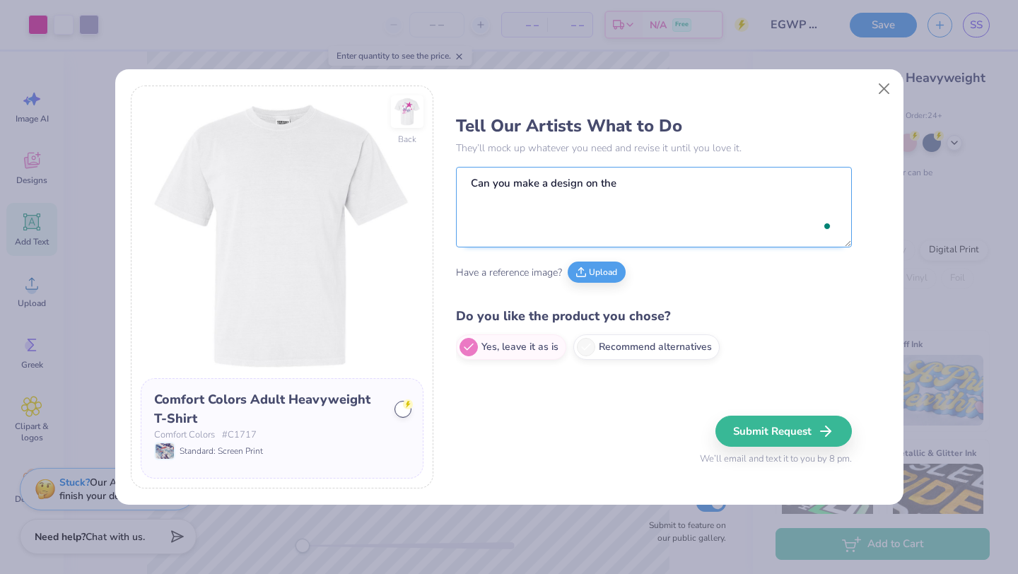
click at [568, 185] on textarea "Can you make a design on the" at bounding box center [654, 207] width 396 height 81
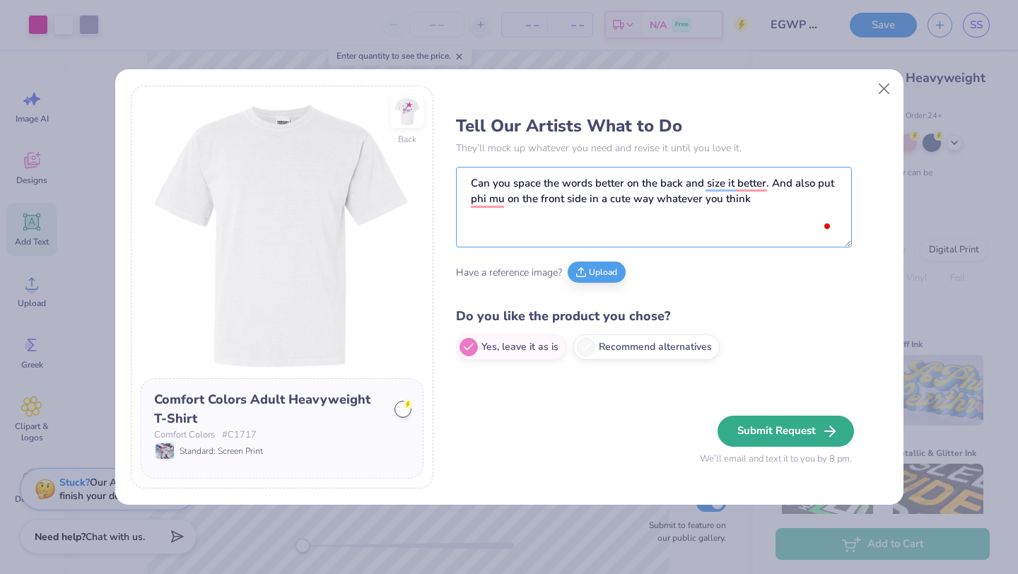
type textarea "Can you space the words better on the back and size it better. And also put phi…"
click at [799, 426] on button "Submit Request" at bounding box center [786, 431] width 136 height 31
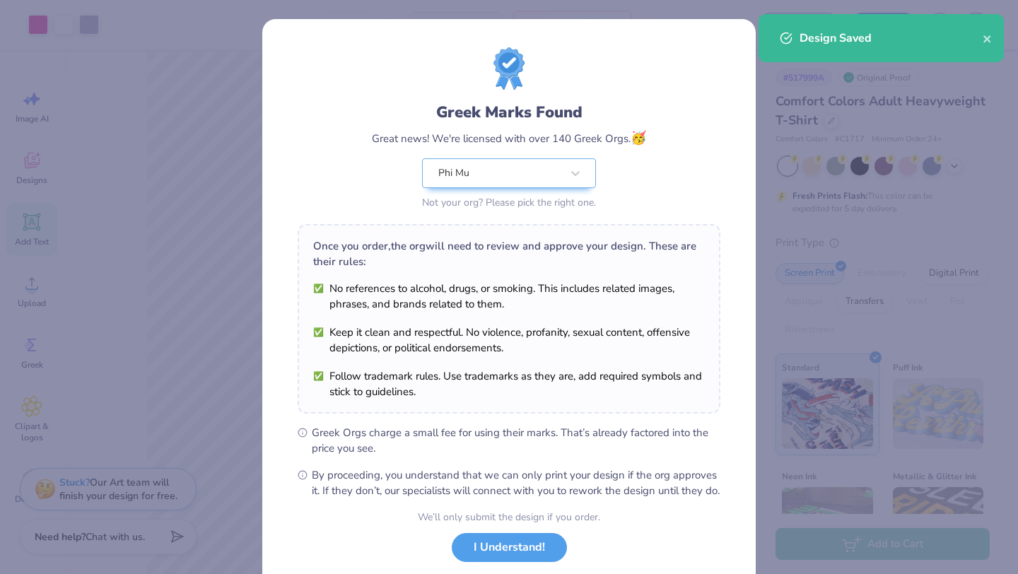
click at [667, 164] on div "Greek Marks Found Great news! We're licensed with over 140 Greek Orgs. 🥳 Phi Mu…" at bounding box center [509, 129] width 423 height 165
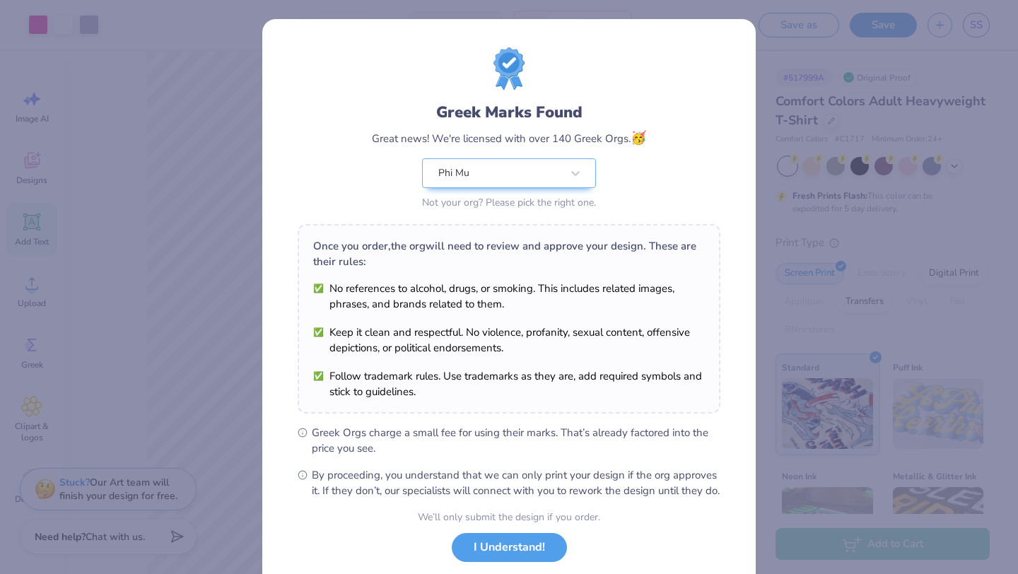
scroll to position [88, 0]
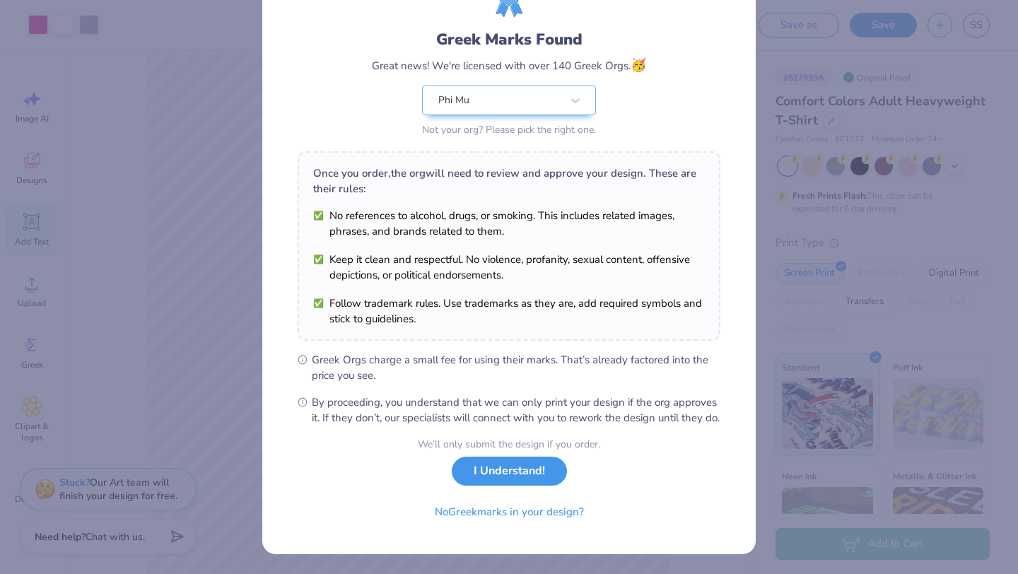
click at [532, 479] on button "I Understand!" at bounding box center [509, 471] width 115 height 29
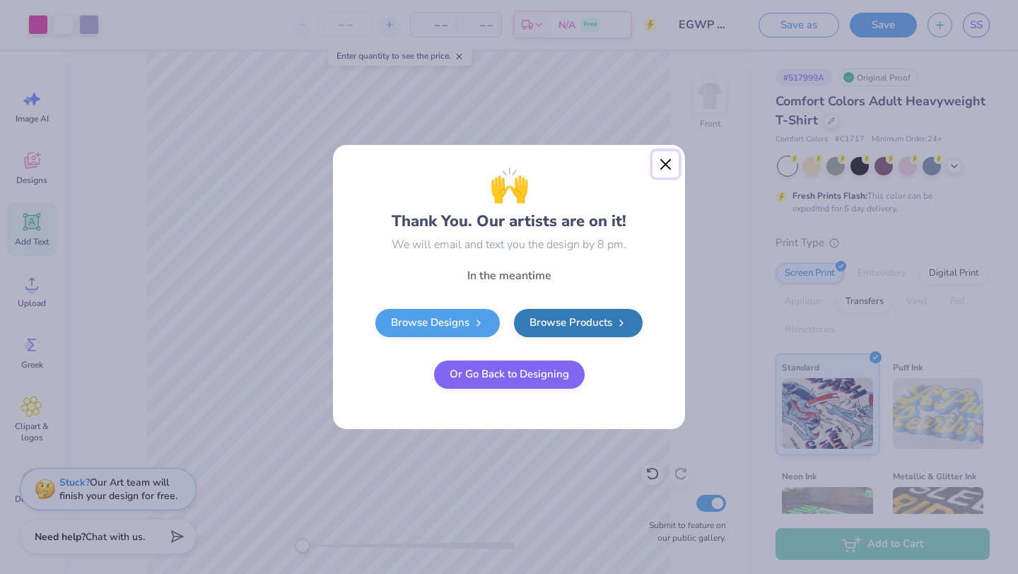
click at [662, 174] on button "Close" at bounding box center [666, 164] width 27 height 27
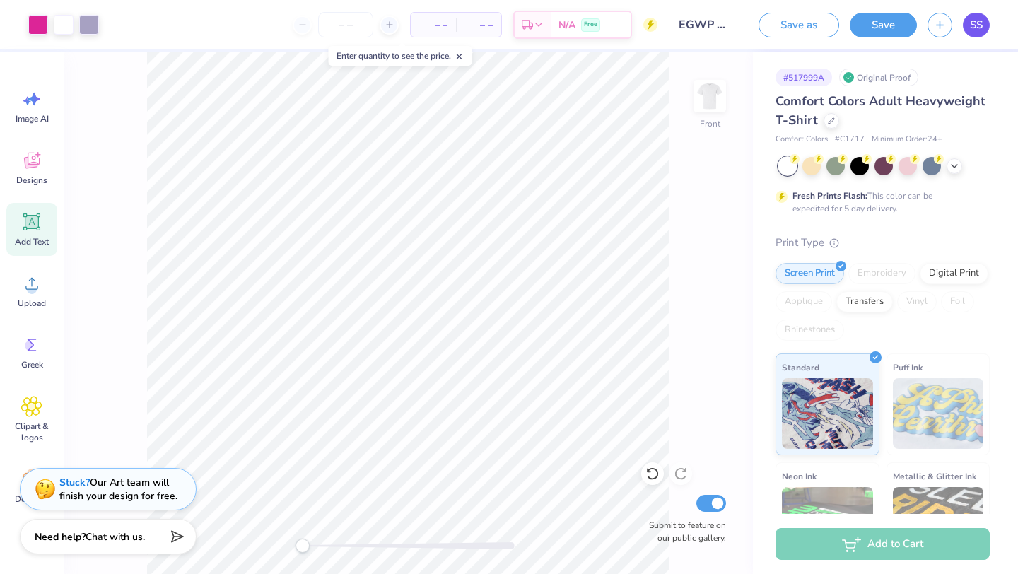
click at [975, 25] on span "SS" at bounding box center [976, 25] width 13 height 16
